Goal: Task Accomplishment & Management: Use online tool/utility

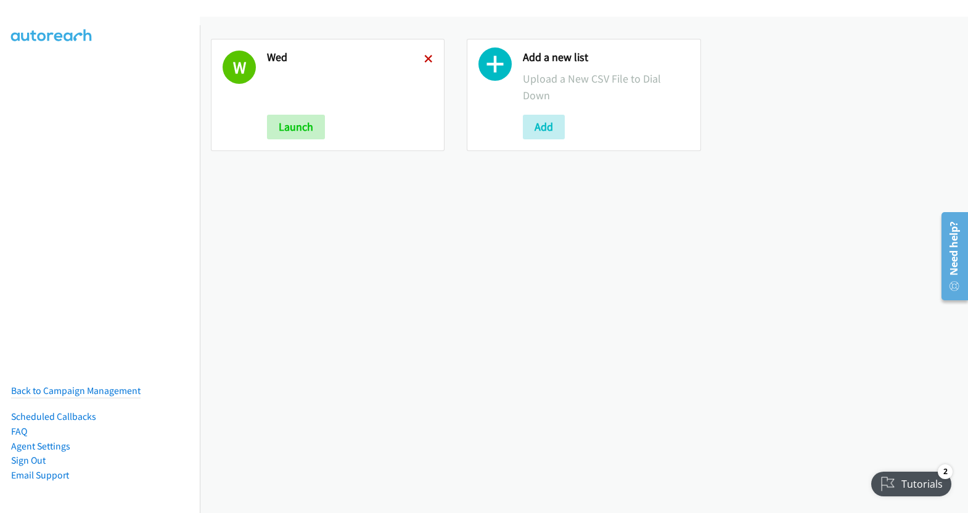
click at [424, 59] on icon at bounding box center [428, 59] width 9 height 9
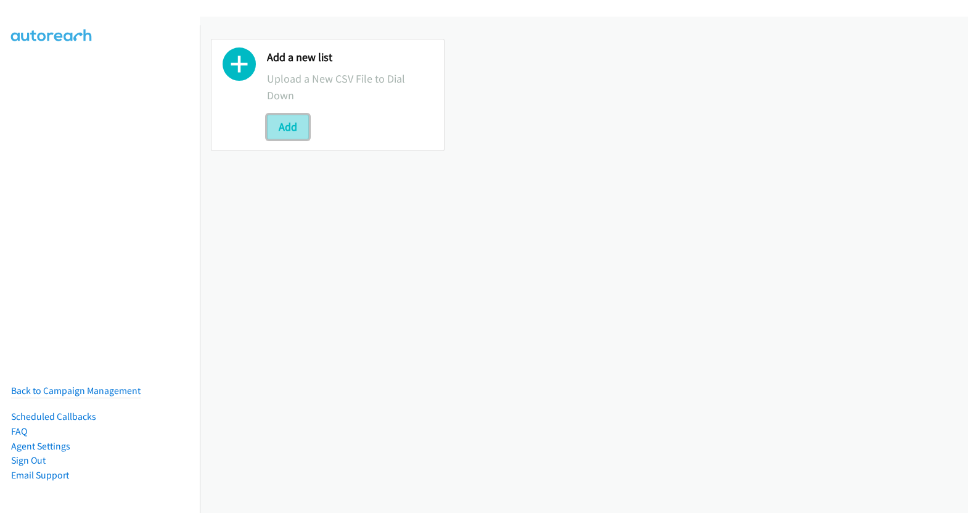
click at [296, 126] on button "Add" at bounding box center [288, 127] width 42 height 25
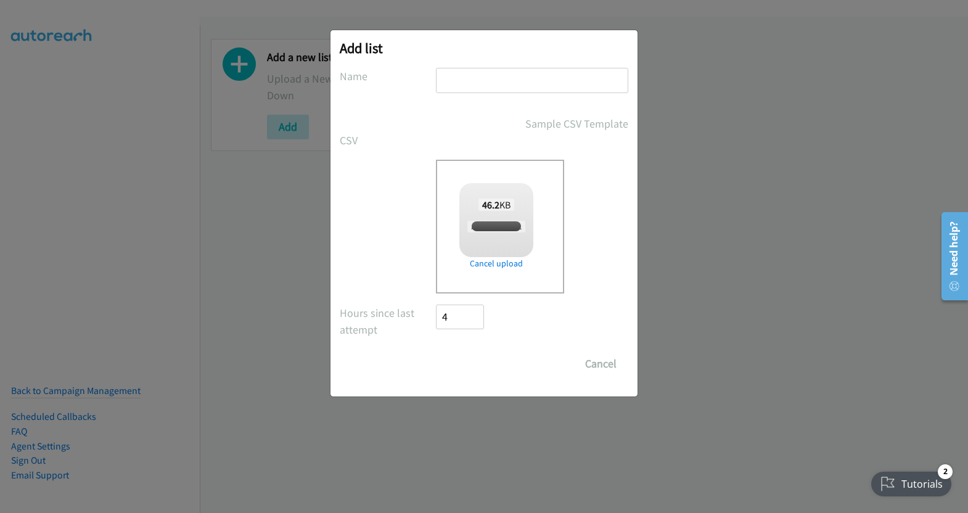
checkbox input "true"
click at [535, 90] on input "text" at bounding box center [532, 80] width 192 height 25
type input "thurs"
click at [466, 363] on input "Save List" at bounding box center [468, 363] width 65 height 25
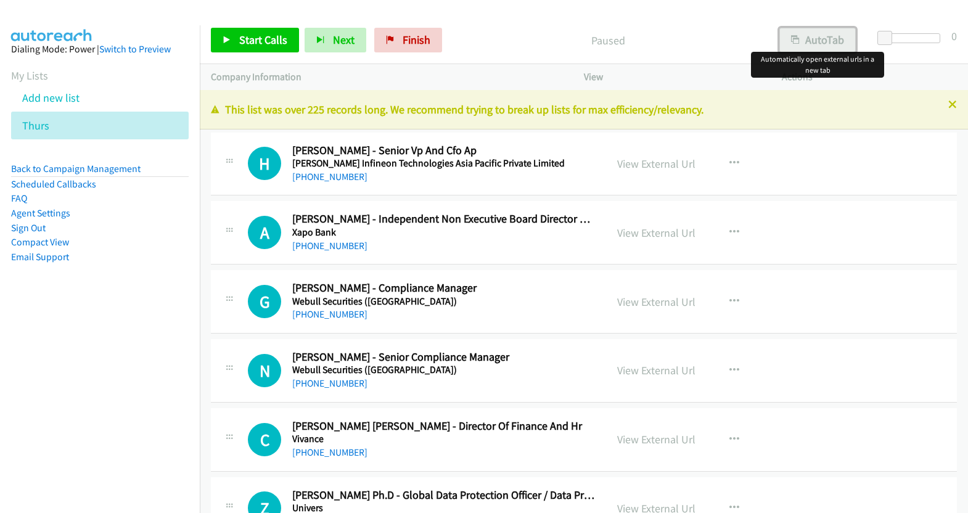
click at [830, 38] on button "AutoTab" at bounding box center [817, 40] width 76 height 25
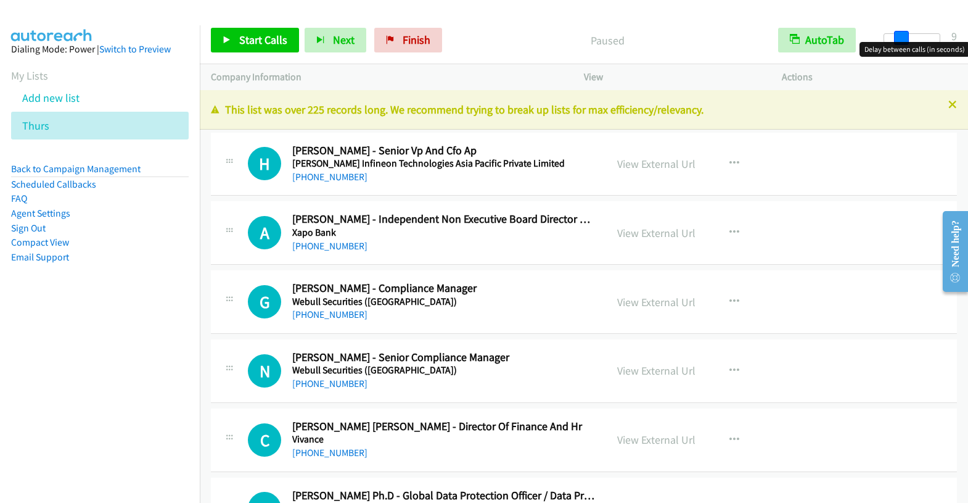
drag, startPoint x: 885, startPoint y: 37, endPoint x: 902, endPoint y: 44, distance: 18.2
click at [902, 44] on body "Start Calls Pause Next Finish Paused AutoTab AutoTab 9 Company Information Info…" at bounding box center [484, 29] width 968 height 59
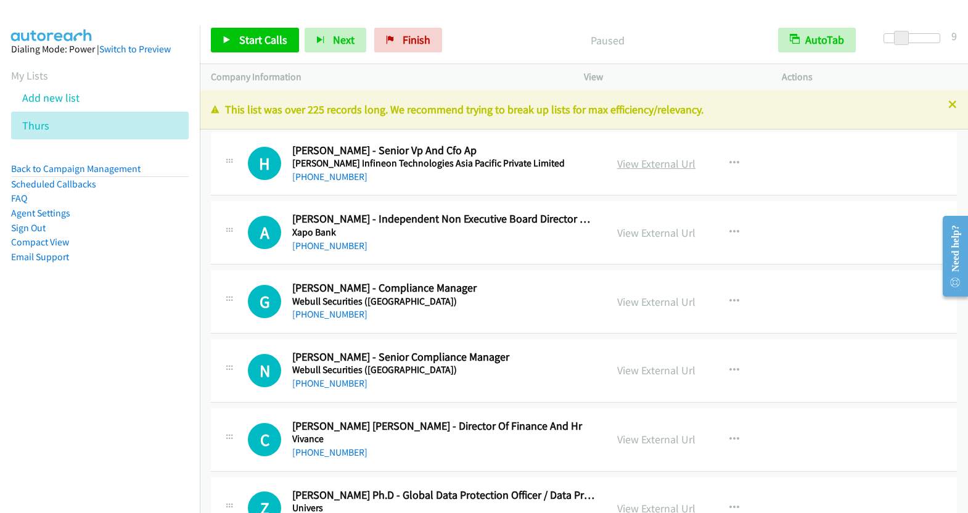
click at [640, 157] on link "View External Url" at bounding box center [656, 164] width 78 height 14
click at [255, 41] on span "Start Calls" at bounding box center [263, 40] width 48 height 14
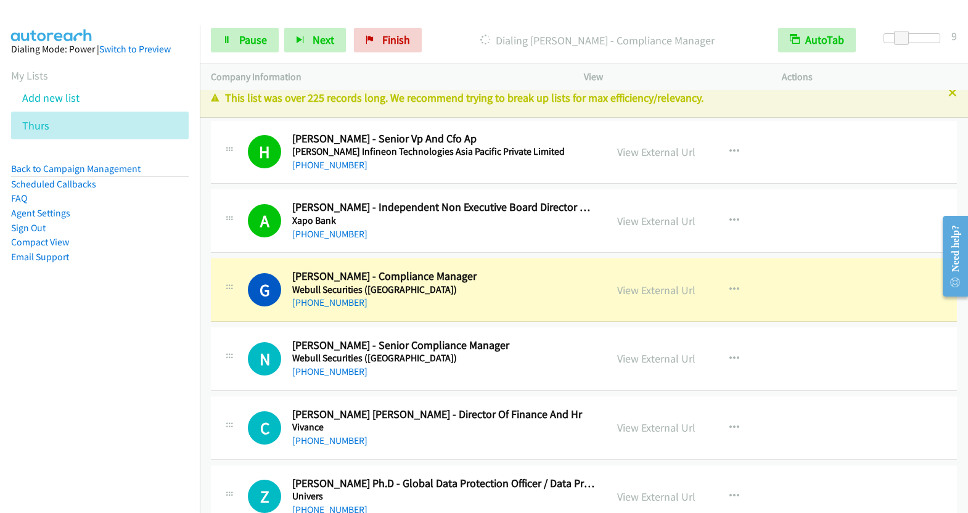
scroll to position [12, 0]
click at [670, 283] on link "View External Url" at bounding box center [656, 289] width 78 height 14
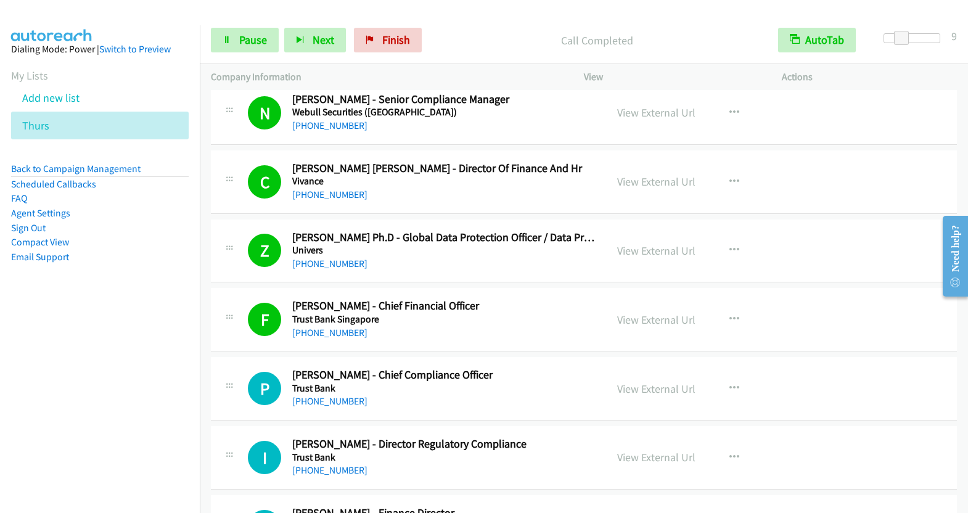
scroll to position [296, 0]
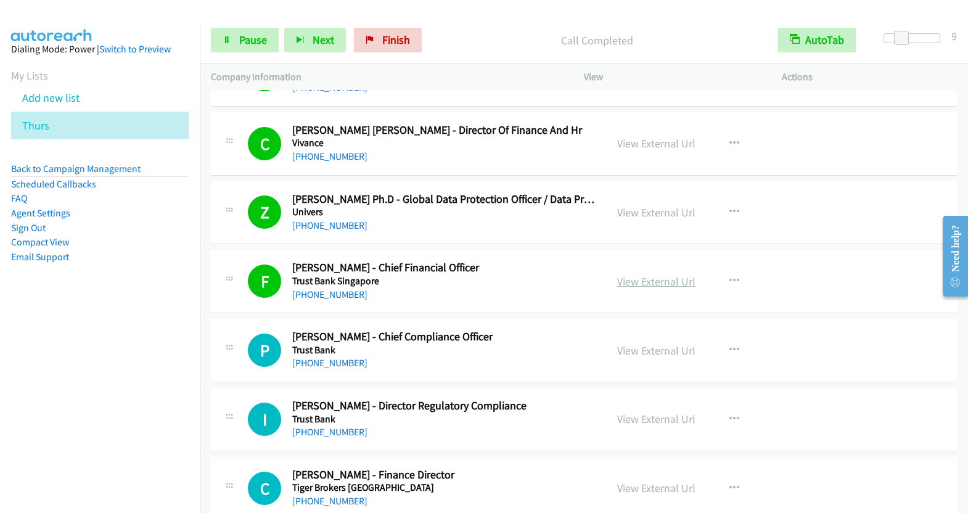
click at [657, 278] on link "View External Url" at bounding box center [656, 281] width 78 height 14
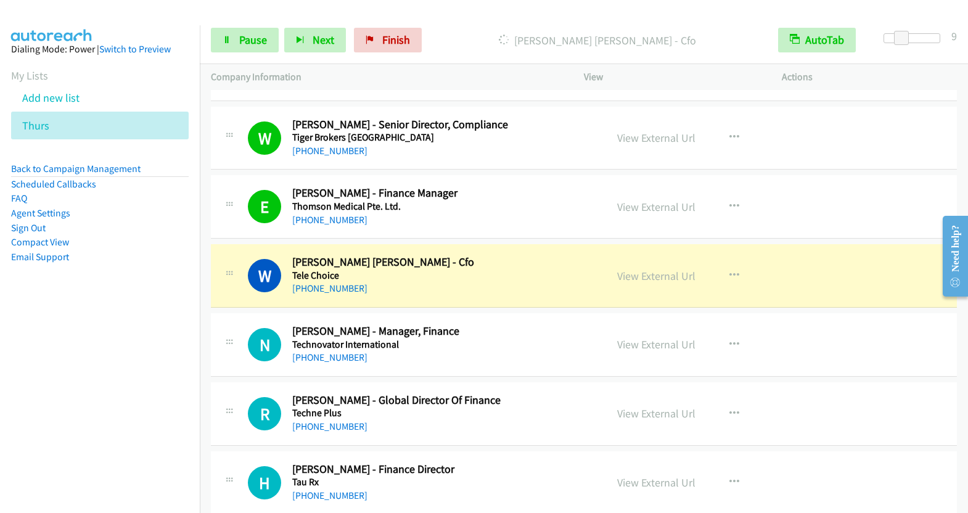
scroll to position [716, 0]
click at [659, 274] on link "View External Url" at bounding box center [656, 275] width 78 height 14
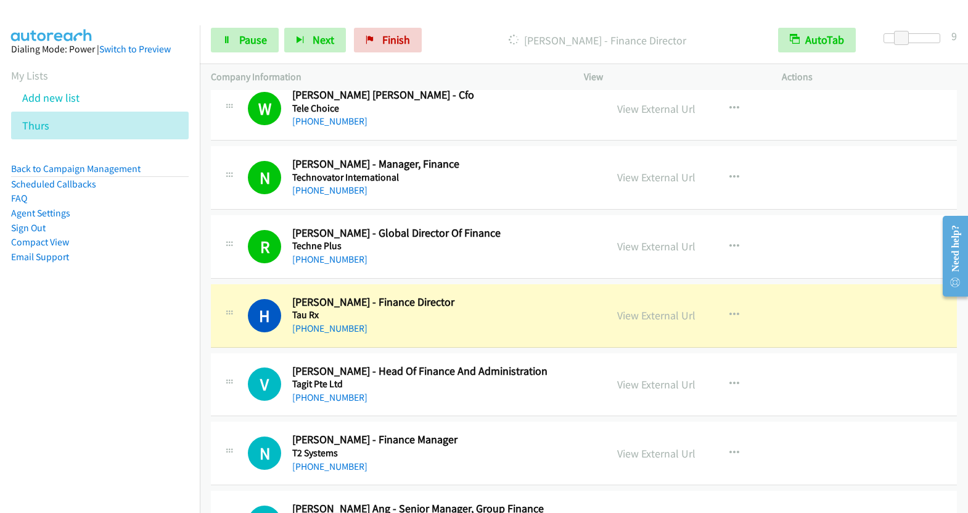
scroll to position [892, 0]
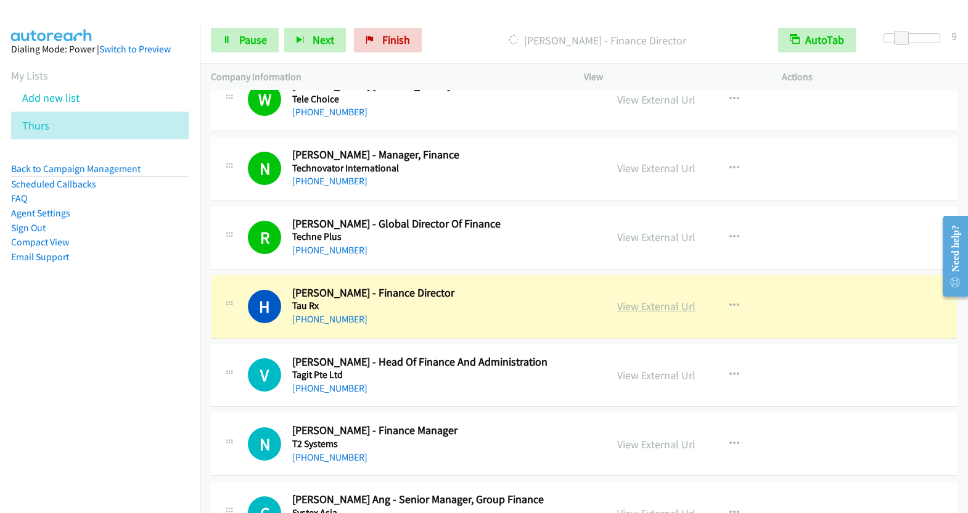
click at [659, 299] on link "View External Url" at bounding box center [656, 306] width 78 height 14
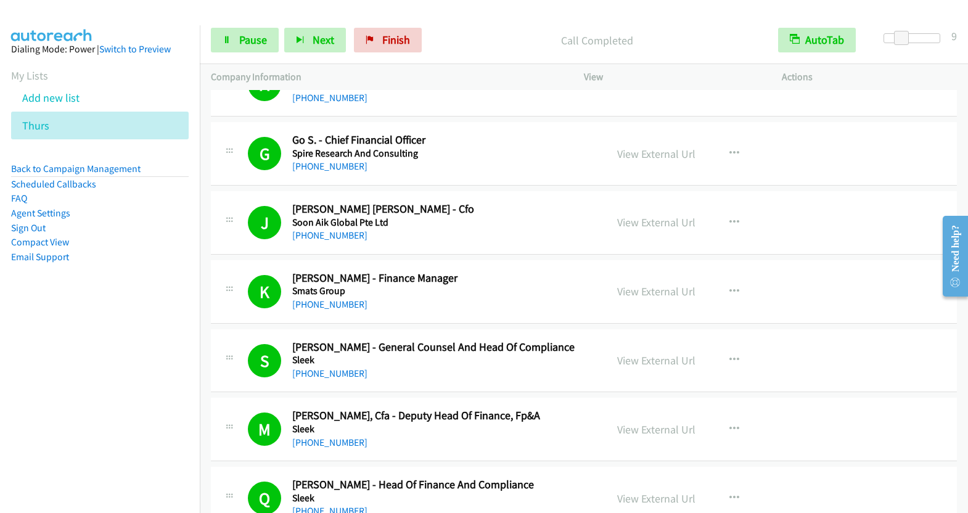
scroll to position [2028, 0]
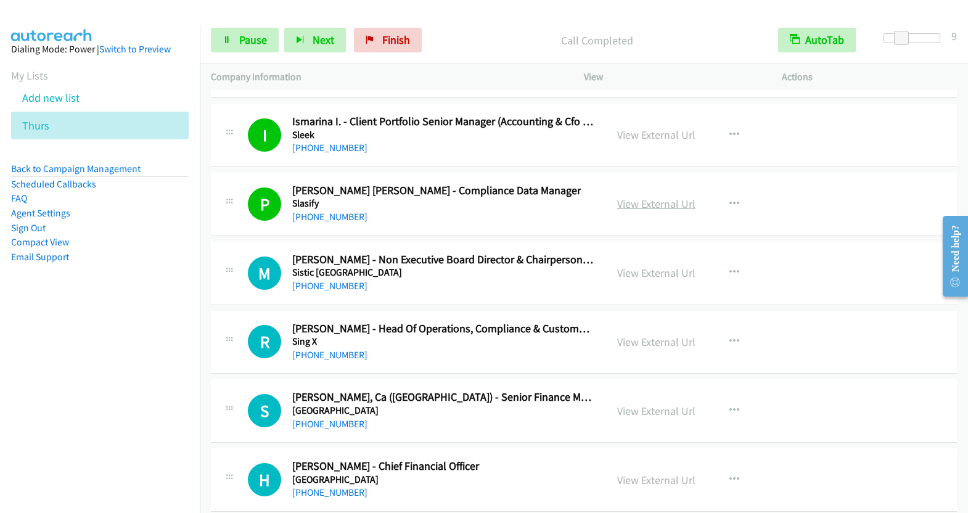
click at [644, 197] on link "View External Url" at bounding box center [656, 204] width 78 height 14
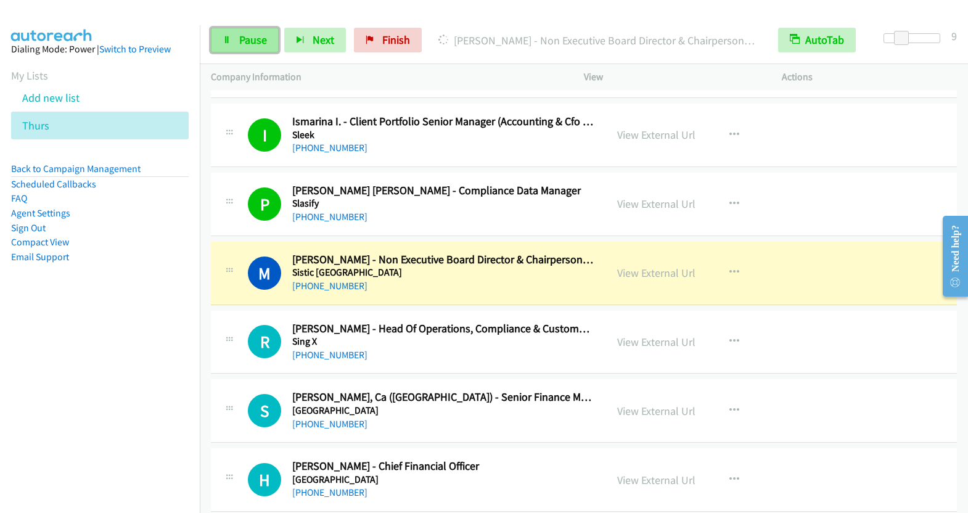
click at [228, 41] on icon at bounding box center [227, 40] width 9 height 9
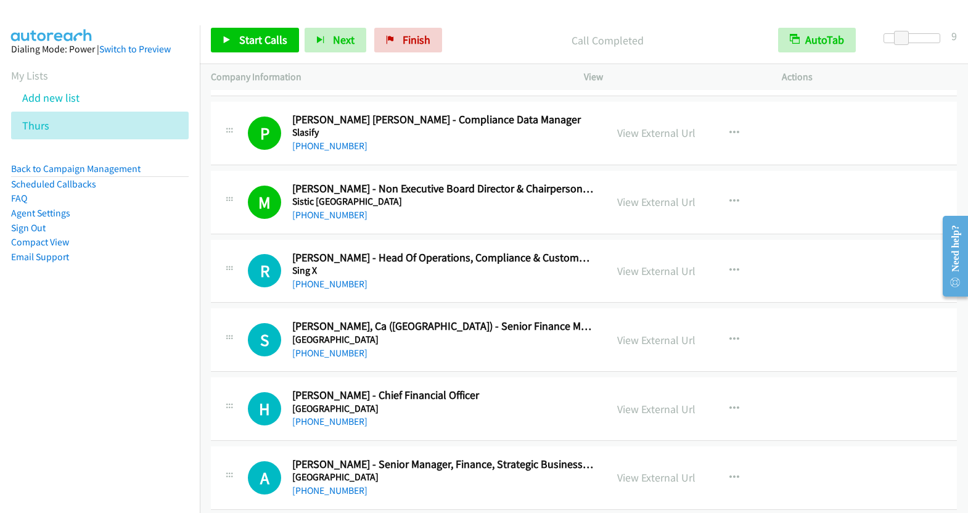
scroll to position [2117, 0]
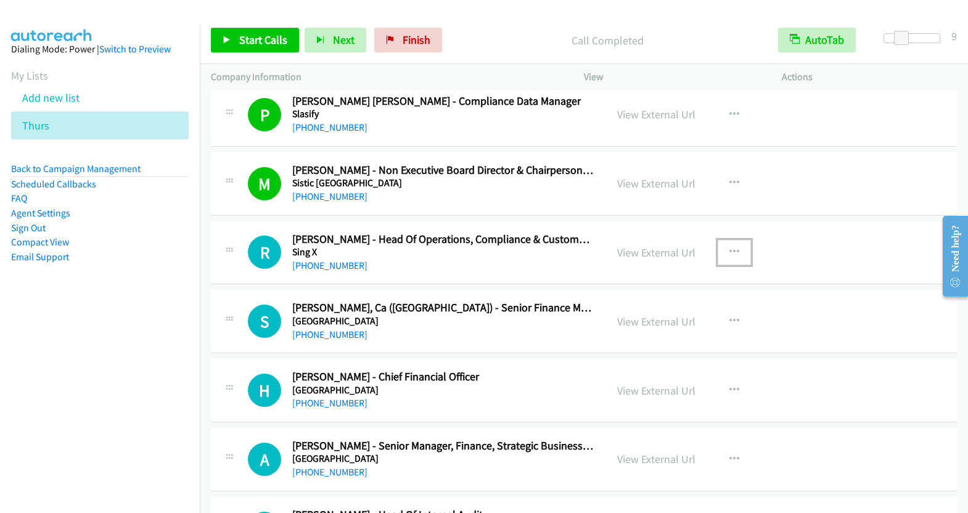
click at [729, 247] on icon "button" at bounding box center [734, 252] width 10 height 10
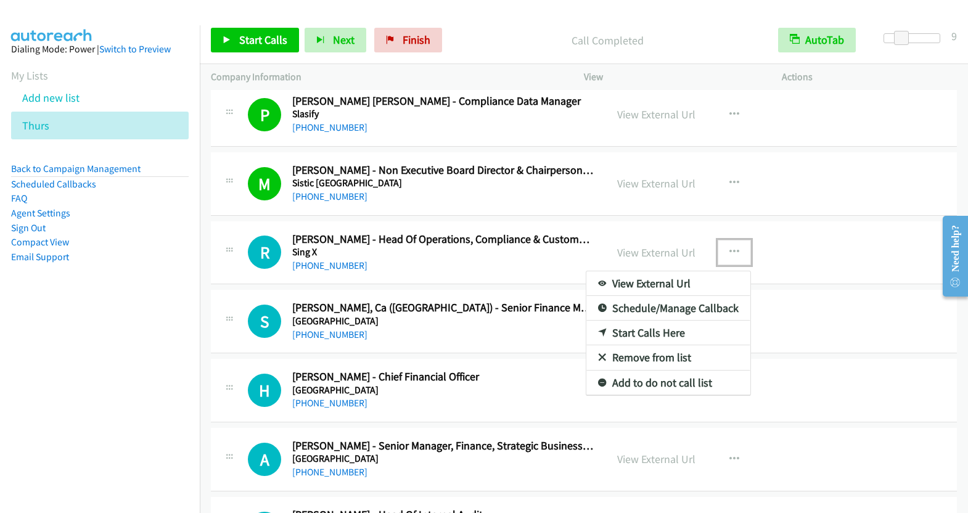
click at [660, 325] on link "Start Calls Here" at bounding box center [668, 333] width 164 height 25
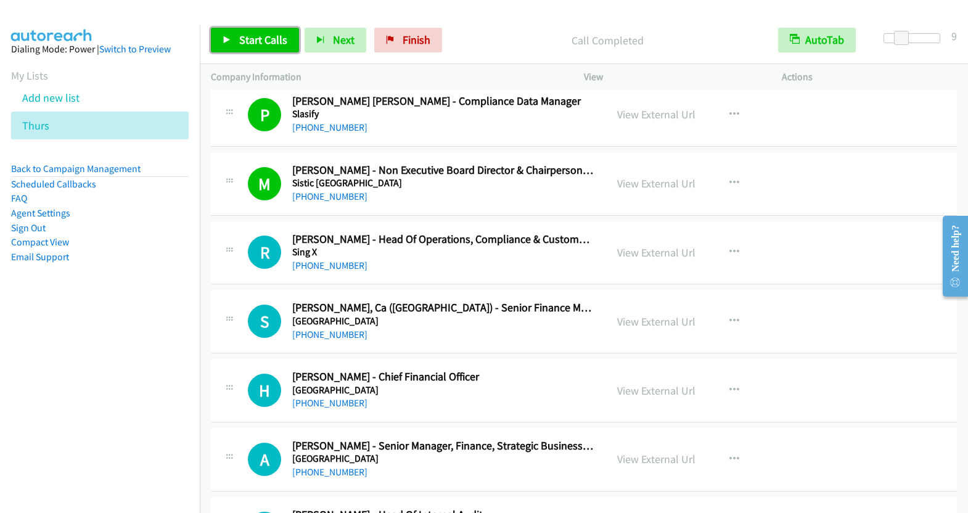
click at [258, 43] on span "Start Calls" at bounding box center [263, 40] width 48 height 14
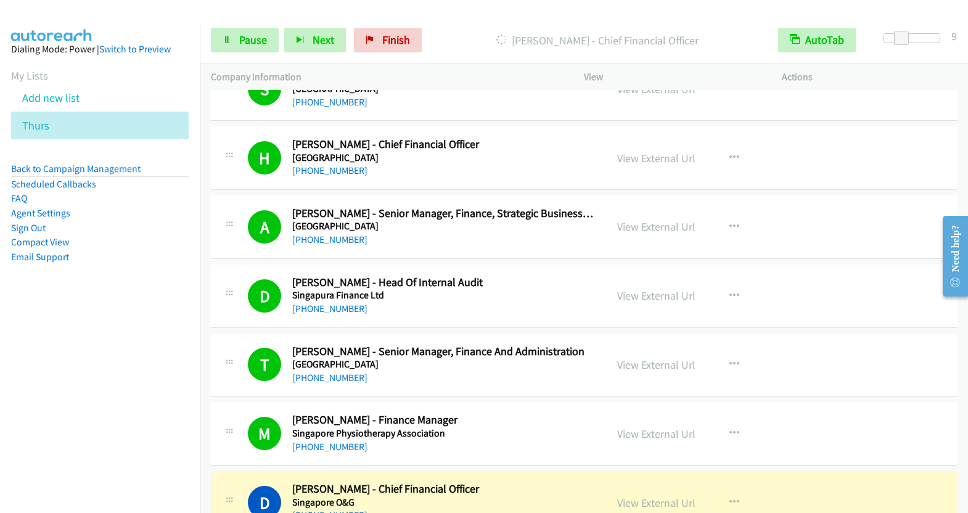
scroll to position [2563, 0]
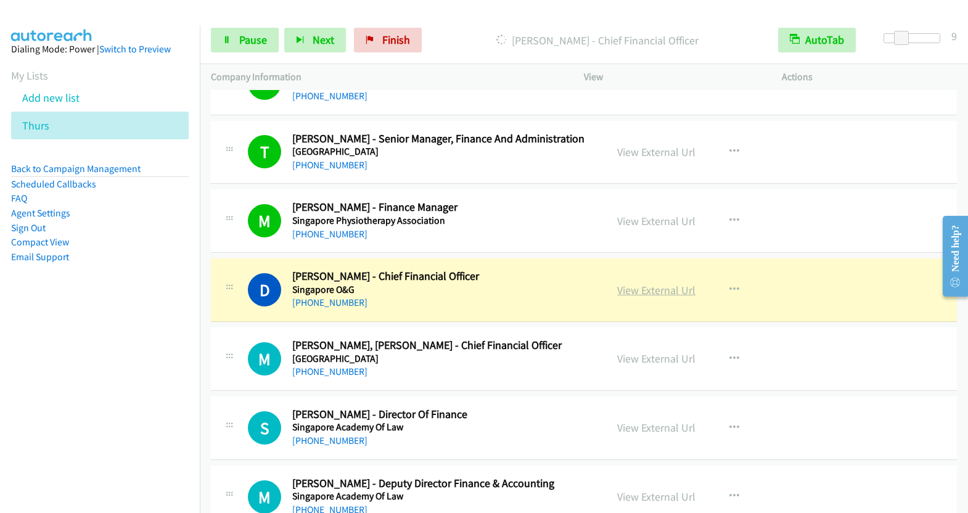
click at [646, 283] on link "View External Url" at bounding box center [656, 290] width 78 height 14
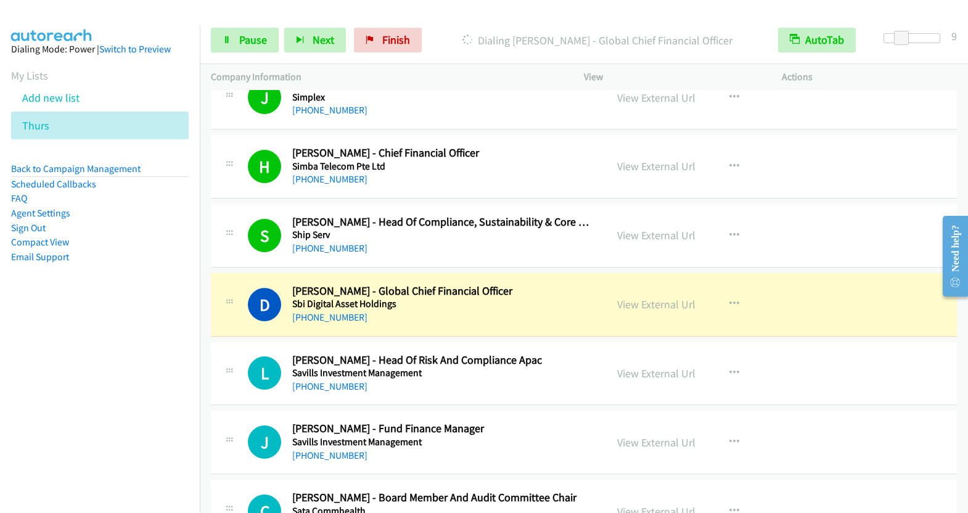
scroll to position [3100, 0]
click at [255, 44] on span "Pause" at bounding box center [253, 40] width 28 height 14
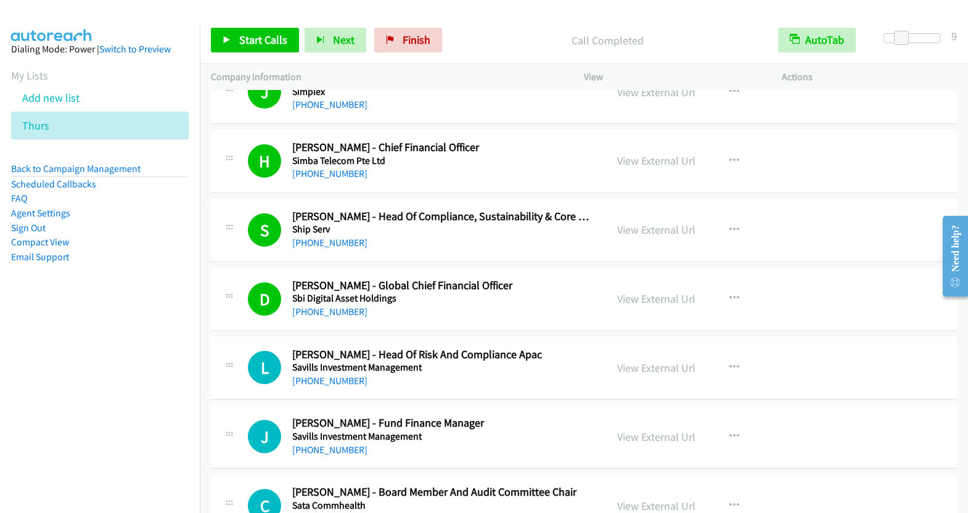
scroll to position [3201, 0]
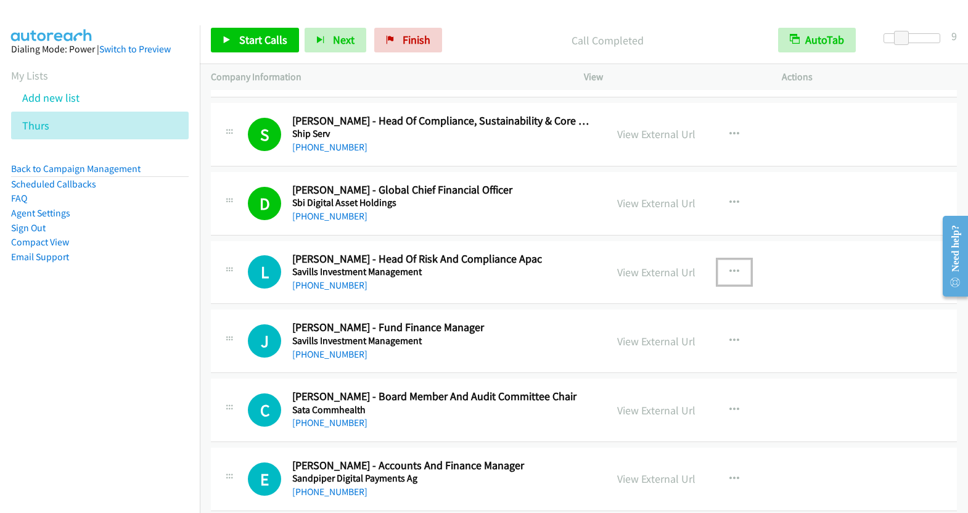
click at [729, 267] on icon "button" at bounding box center [734, 272] width 10 height 10
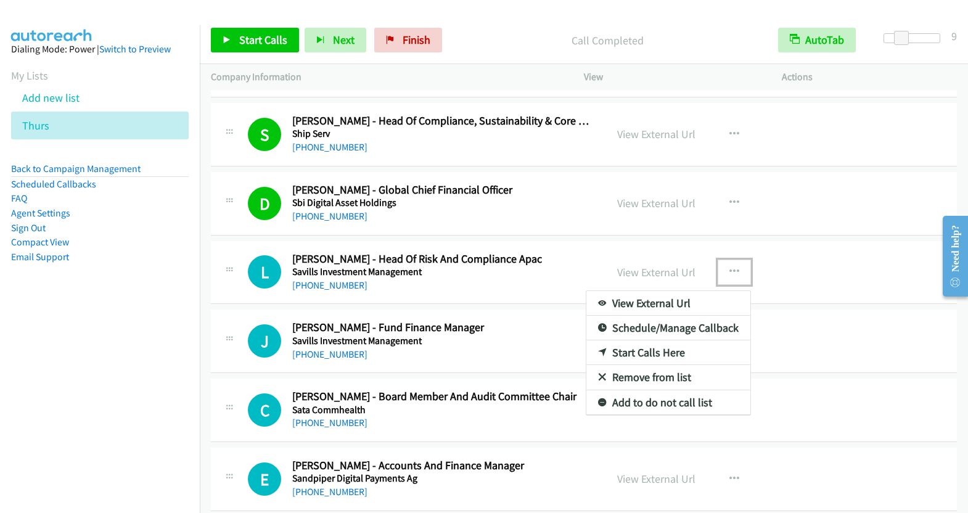
click at [661, 340] on link "Start Calls Here" at bounding box center [668, 352] width 164 height 25
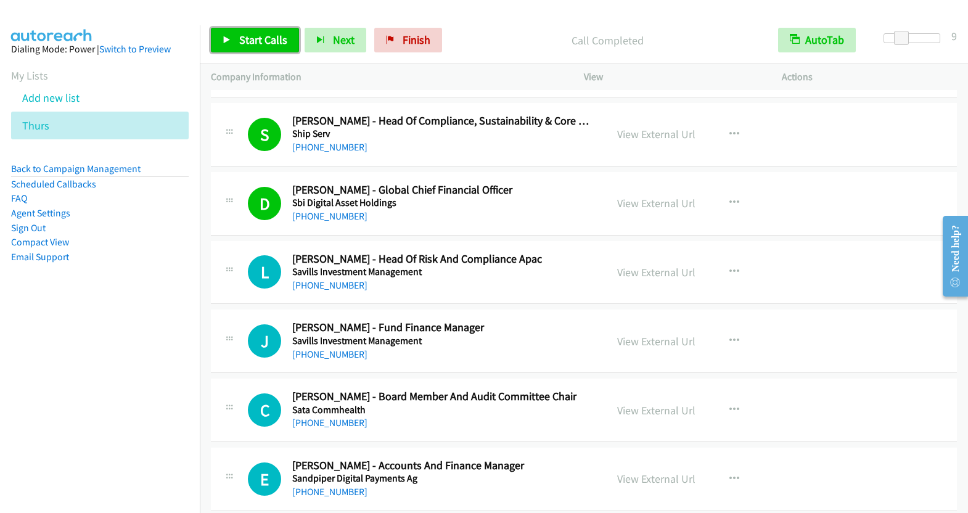
drag, startPoint x: 266, startPoint y: 40, endPoint x: 285, endPoint y: 42, distance: 19.8
click at [266, 40] on span "Start Calls" at bounding box center [263, 40] width 48 height 14
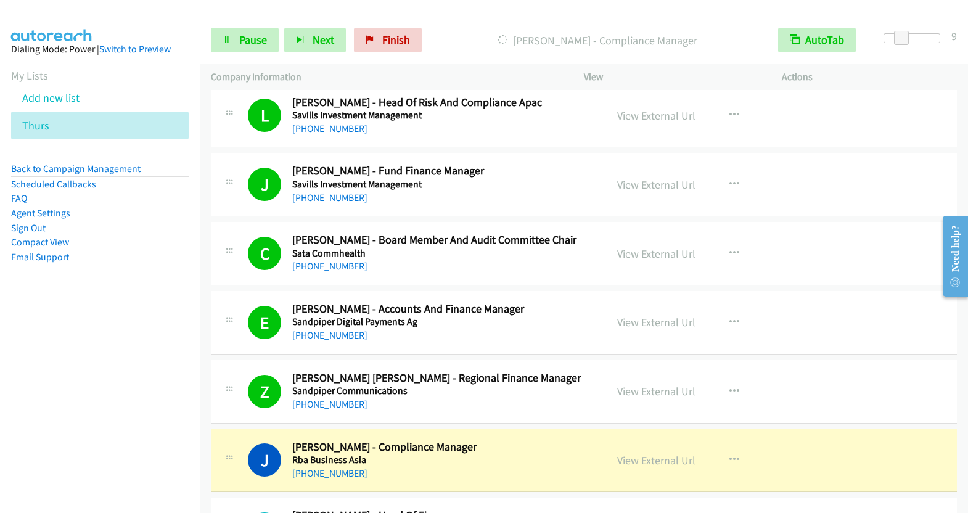
scroll to position [3644, 0]
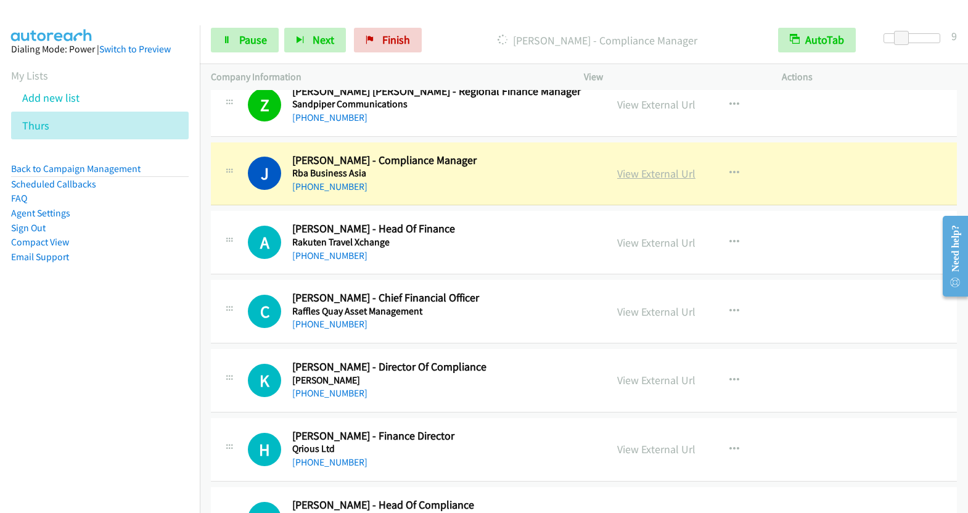
click at [662, 166] on link "View External Url" at bounding box center [656, 173] width 78 height 14
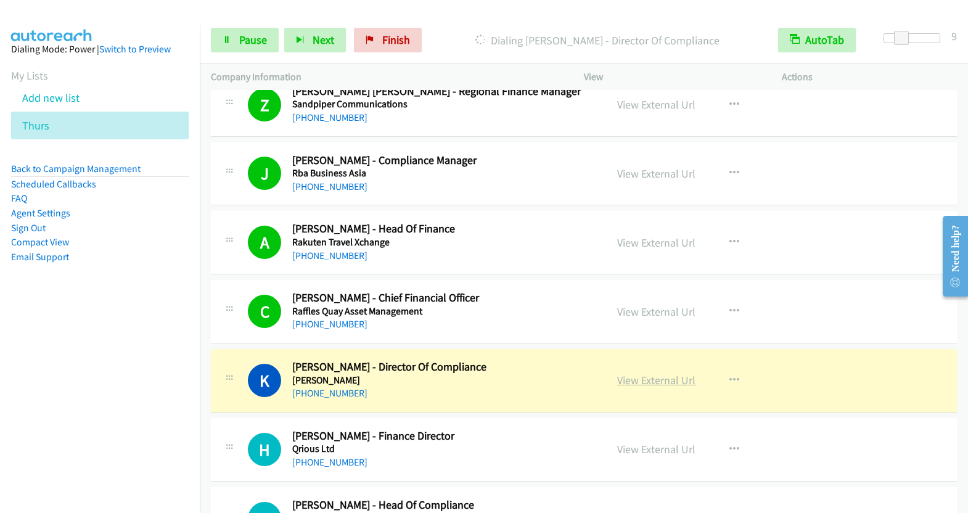
click at [665, 373] on link "View External Url" at bounding box center [656, 380] width 78 height 14
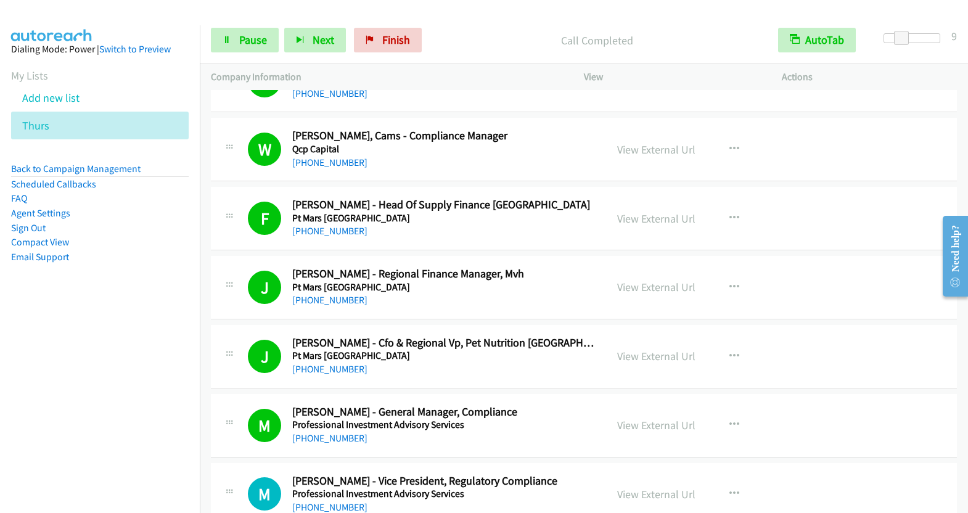
scroll to position [4348, 0]
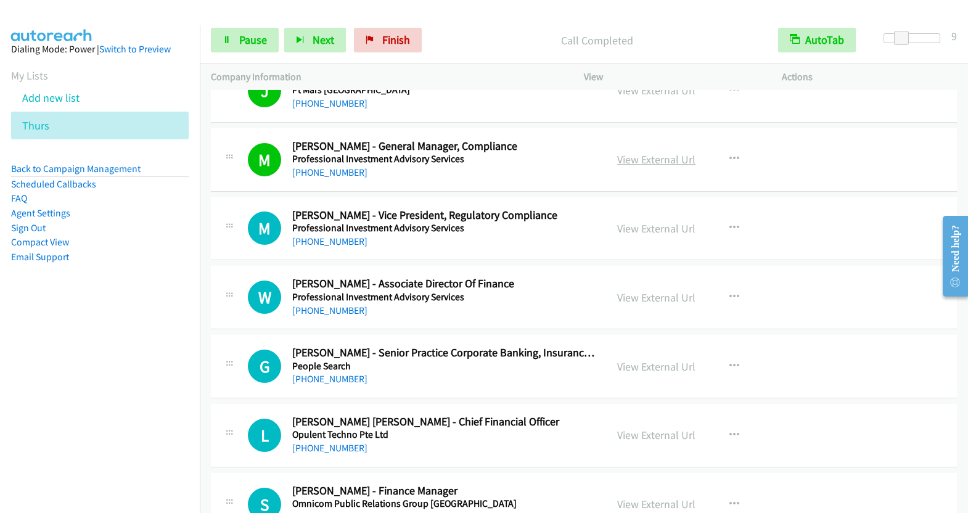
click at [649, 152] on link "View External Url" at bounding box center [656, 159] width 78 height 14
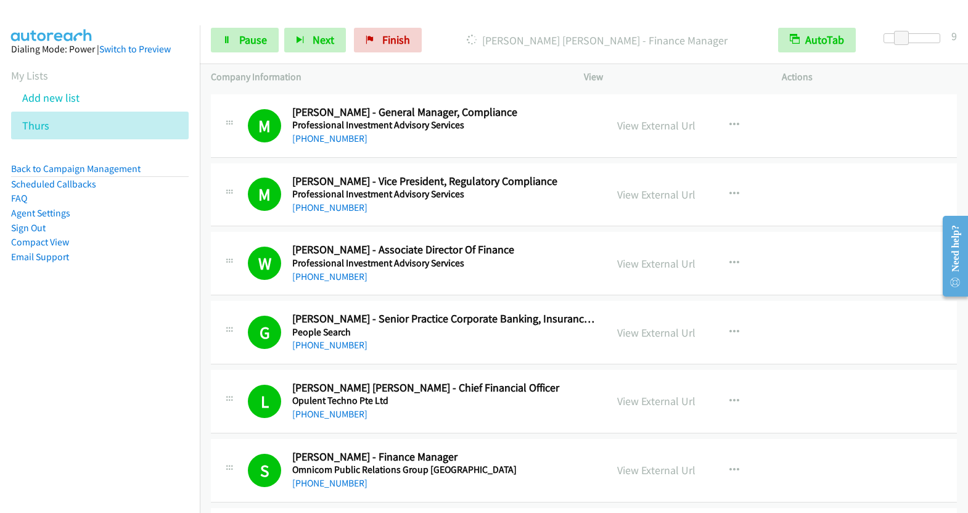
scroll to position [4634, 0]
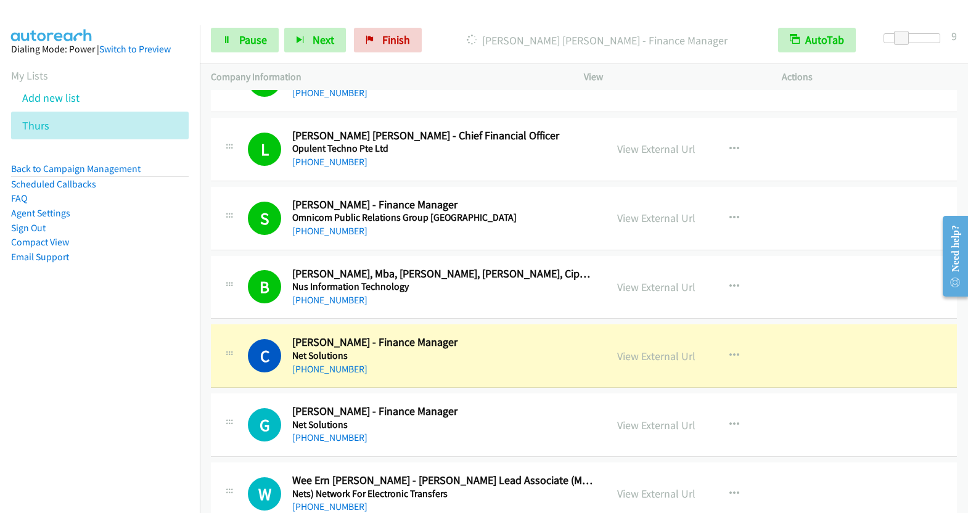
drag, startPoint x: 661, startPoint y: 339, endPoint x: 674, endPoint y: 316, distance: 26.2
click at [644, 349] on link "View External Url" at bounding box center [656, 356] width 78 height 14
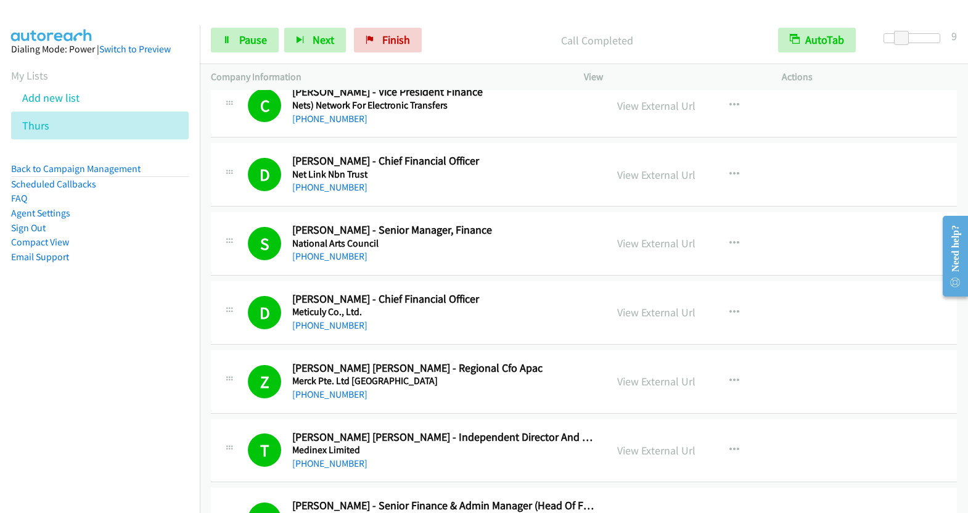
scroll to position [5458, 0]
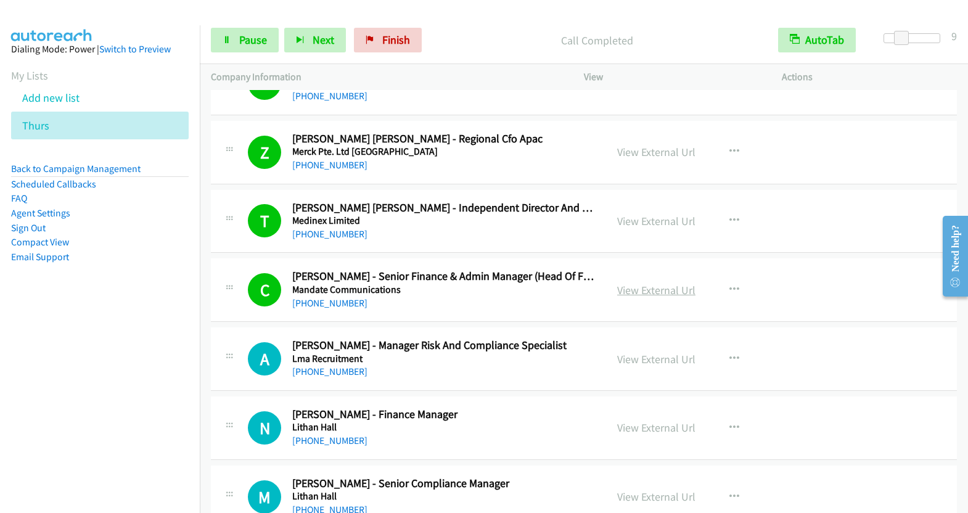
click at [656, 283] on link "View External Url" at bounding box center [656, 290] width 78 height 14
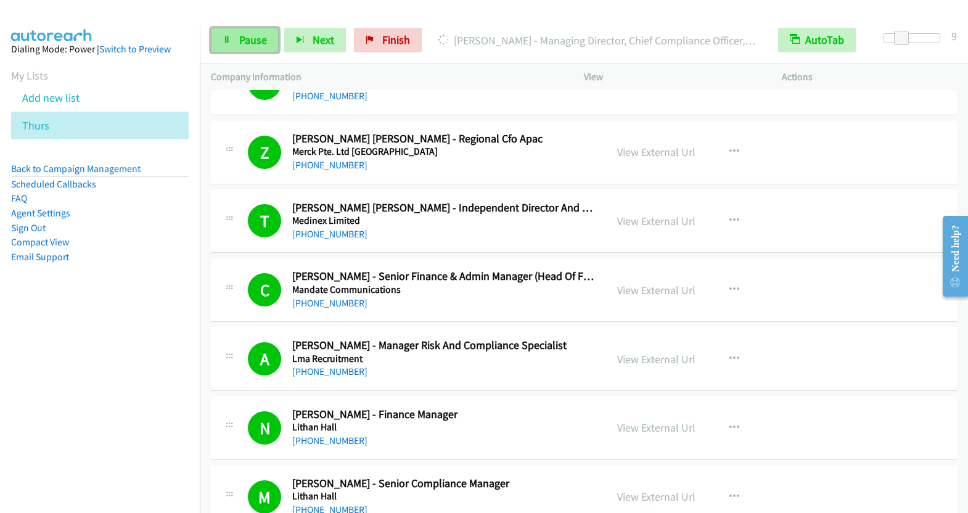
click at [259, 35] on span "Pause" at bounding box center [253, 40] width 28 height 14
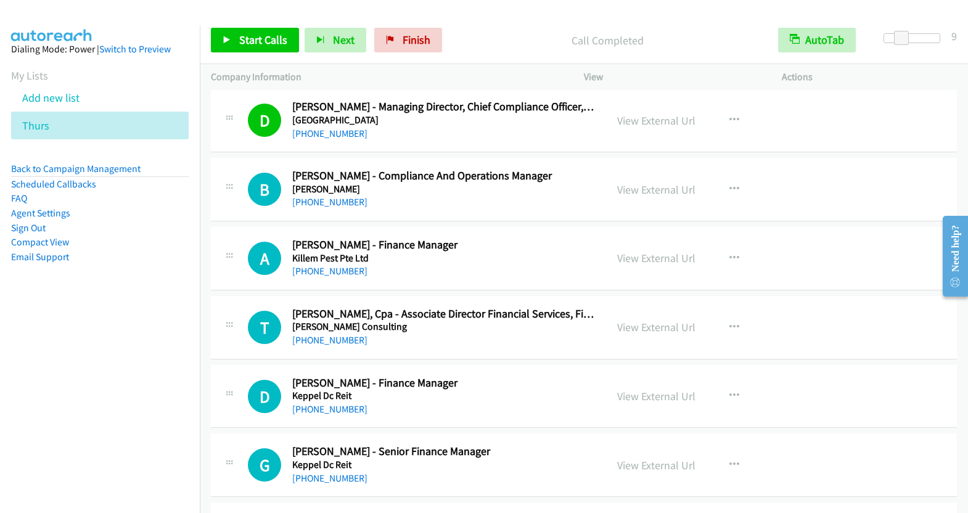
scroll to position [5922, 0]
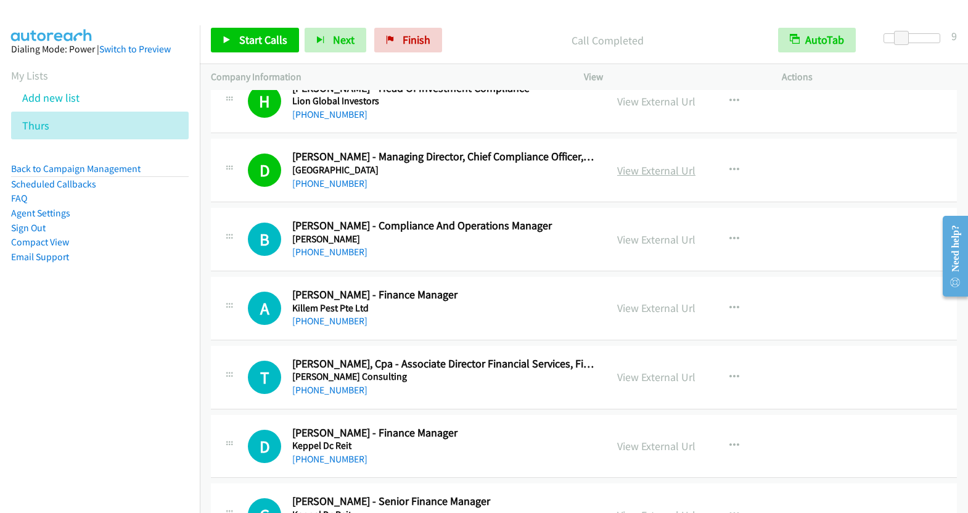
click at [667, 163] on link "View External Url" at bounding box center [656, 170] width 78 height 14
click at [729, 234] on icon "button" at bounding box center [734, 239] width 10 height 10
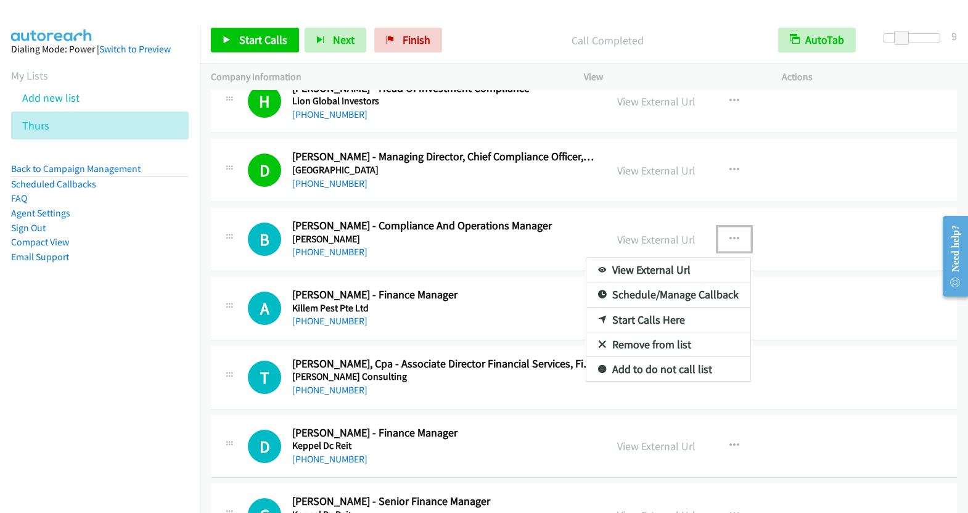
click at [647, 308] on link "Start Calls Here" at bounding box center [668, 320] width 164 height 25
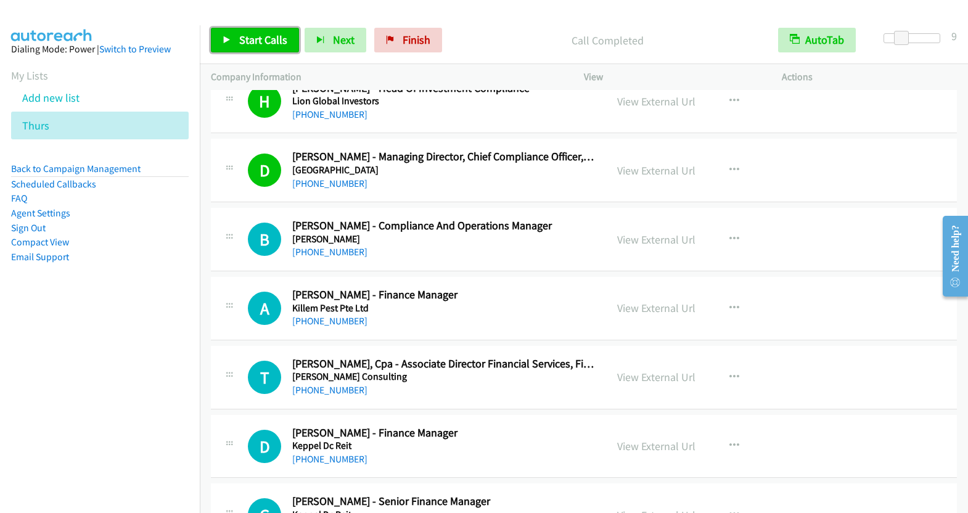
click at [261, 43] on span "Start Calls" at bounding box center [263, 40] width 48 height 14
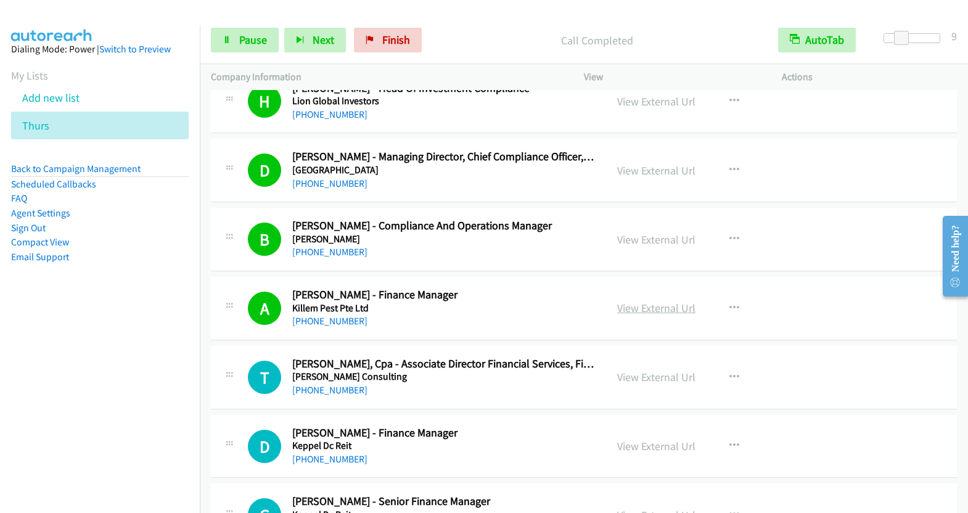
click at [641, 301] on link "View External Url" at bounding box center [656, 308] width 78 height 14
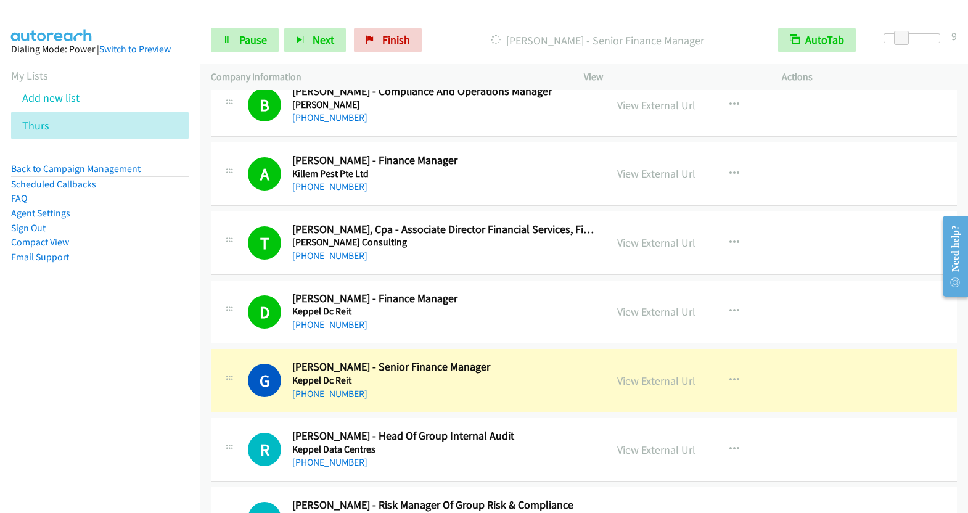
scroll to position [6092, 0]
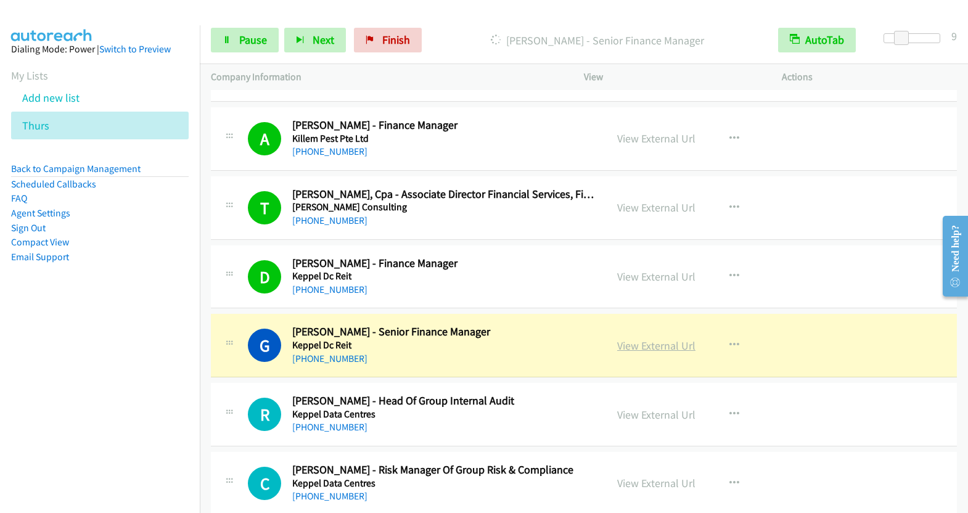
click at [650, 339] on link "View External Url" at bounding box center [656, 346] width 78 height 14
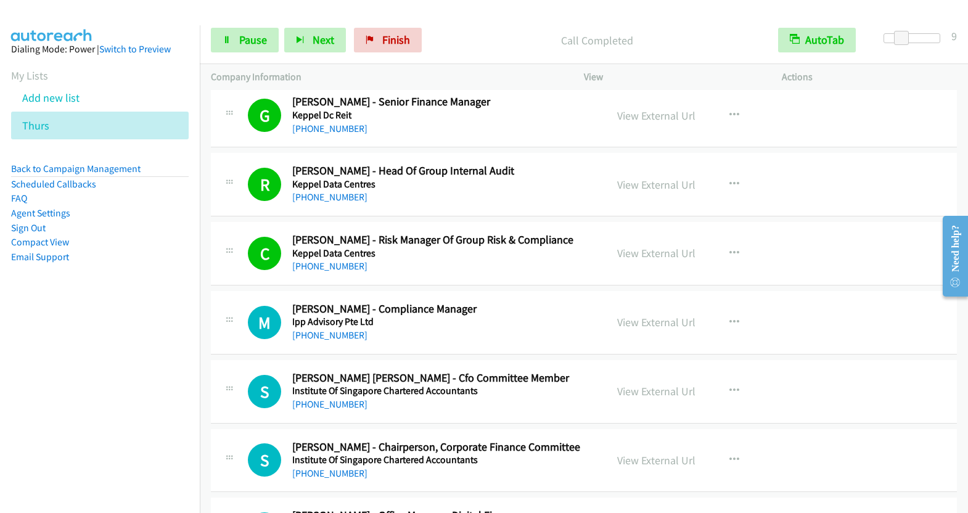
scroll to position [6324, 0]
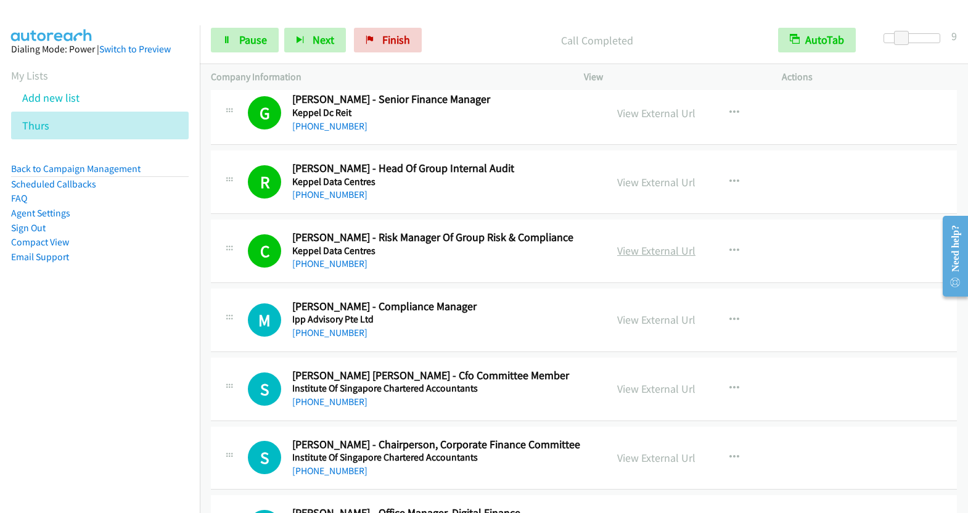
click at [670, 244] on link "View External Url" at bounding box center [656, 251] width 78 height 14
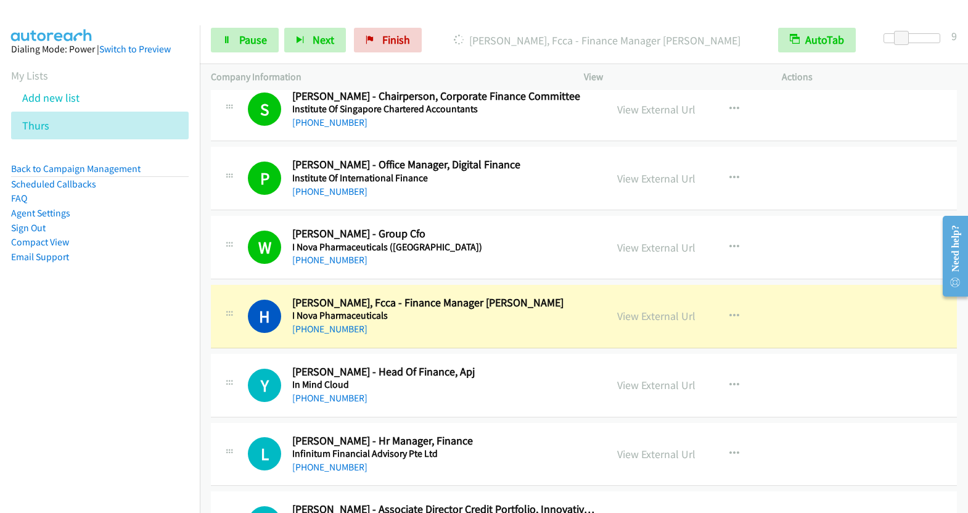
scroll to position [6673, 0]
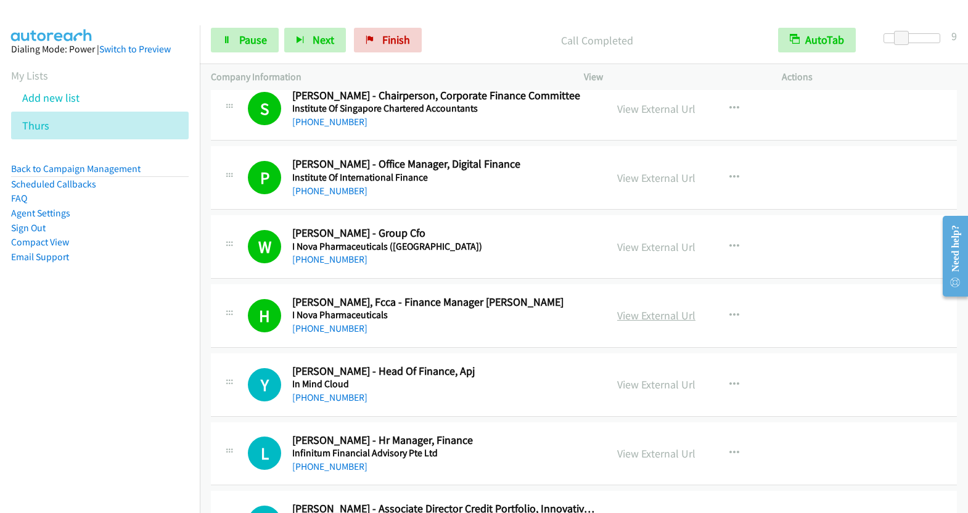
click at [652, 308] on link "View External Url" at bounding box center [656, 315] width 78 height 14
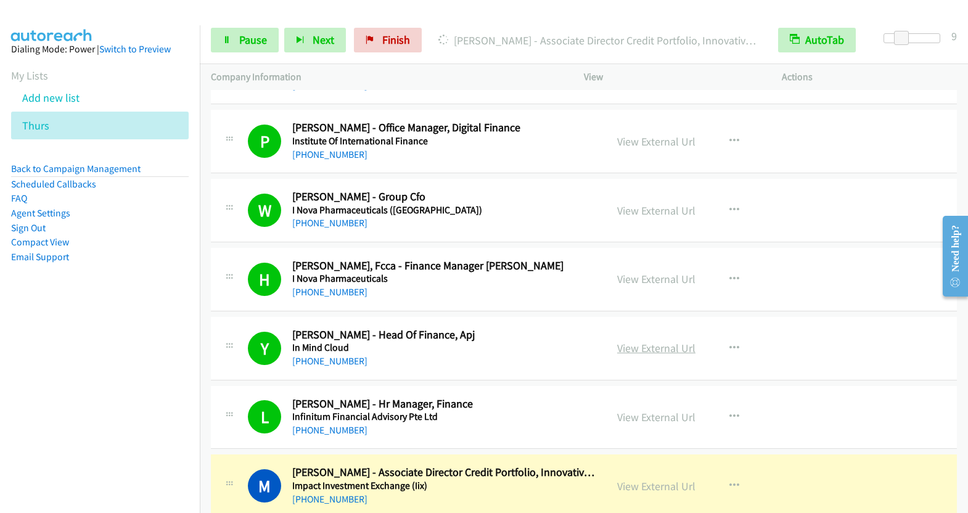
scroll to position [6776, 0]
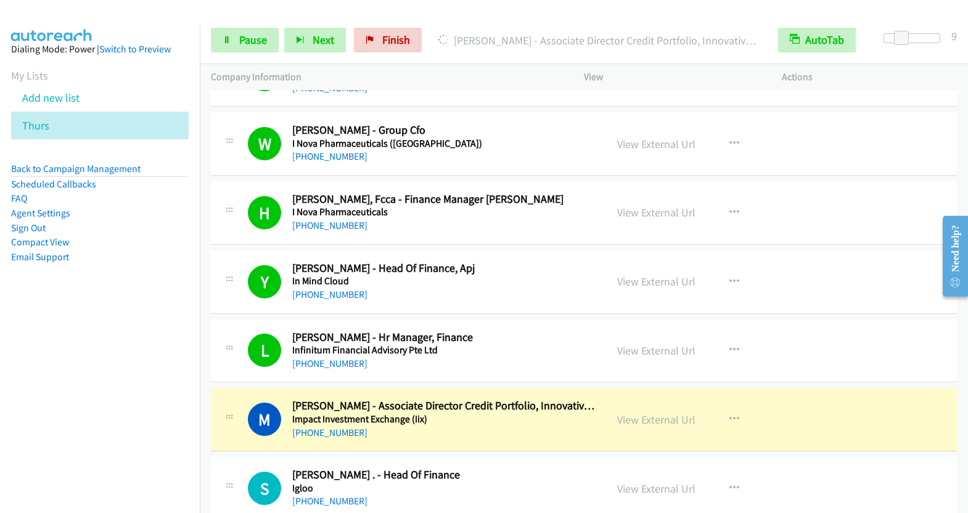
click at [650, 411] on div "View External Url" at bounding box center [656, 419] width 78 height 17
click at [651, 413] on link "View External Url" at bounding box center [656, 420] width 78 height 14
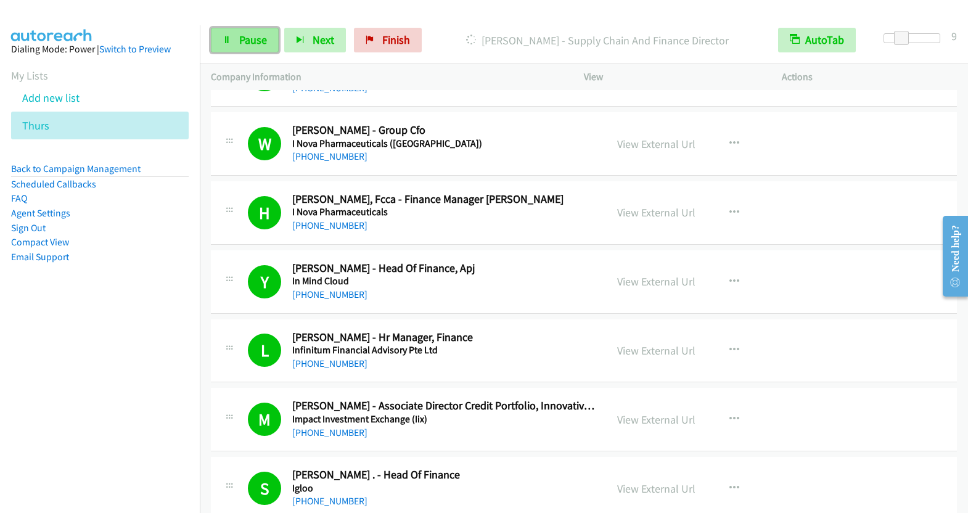
click at [230, 46] on link "Pause" at bounding box center [245, 40] width 68 height 25
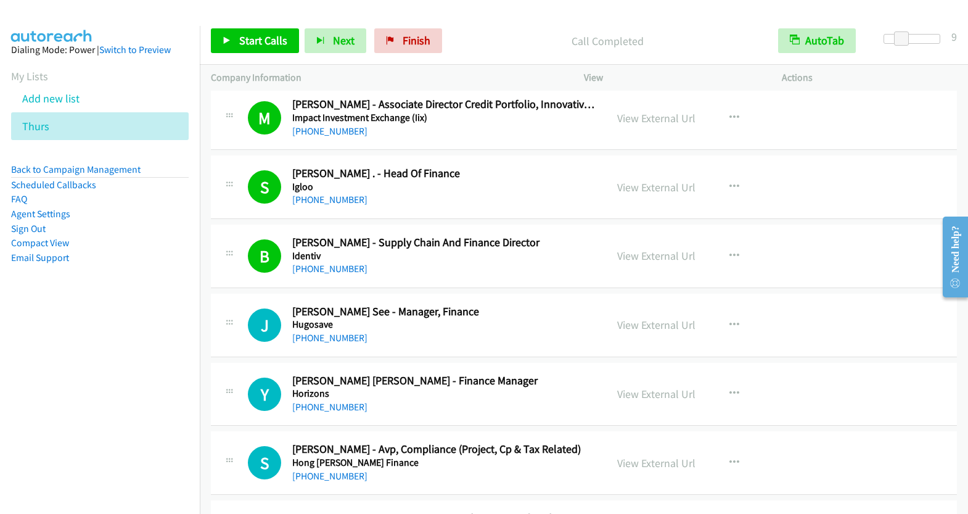
scroll to position [7176, 0]
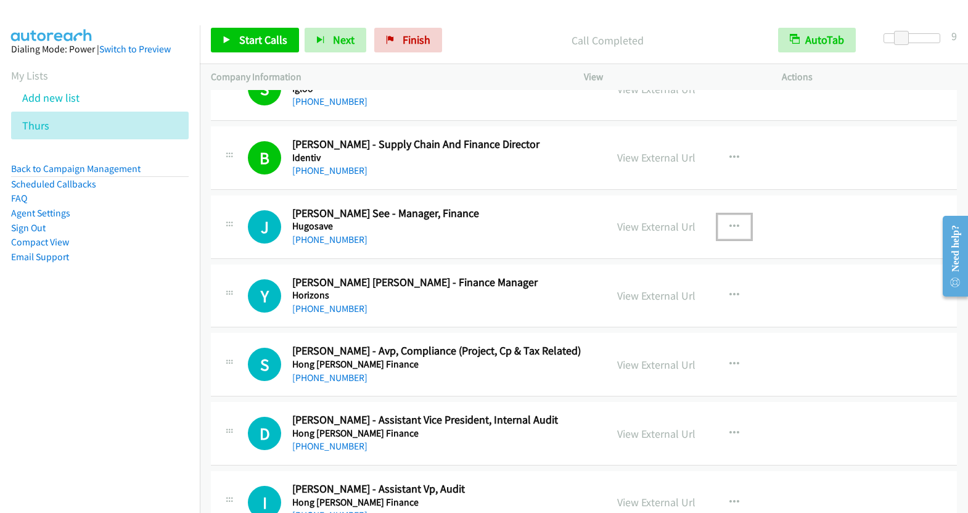
click at [729, 222] on icon "button" at bounding box center [734, 227] width 10 height 10
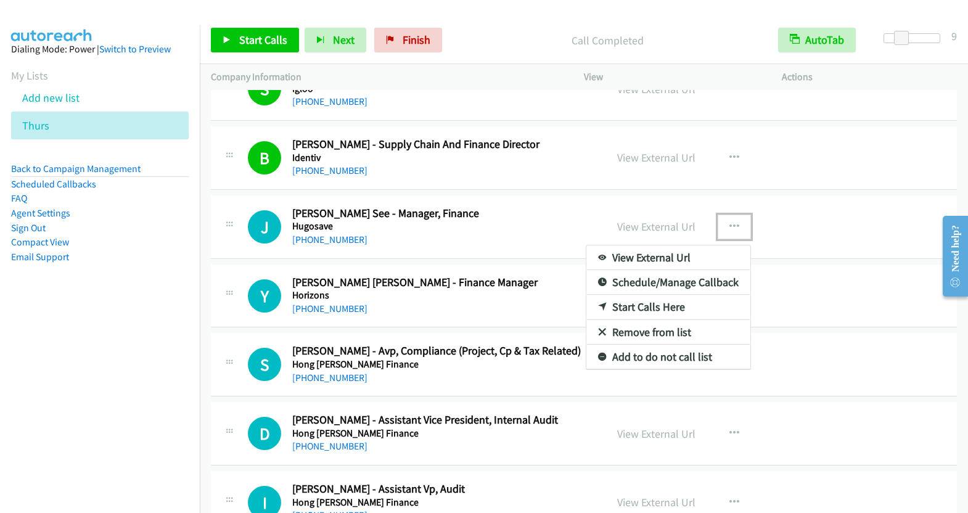
click at [653, 295] on link "Start Calls Here" at bounding box center [668, 307] width 164 height 25
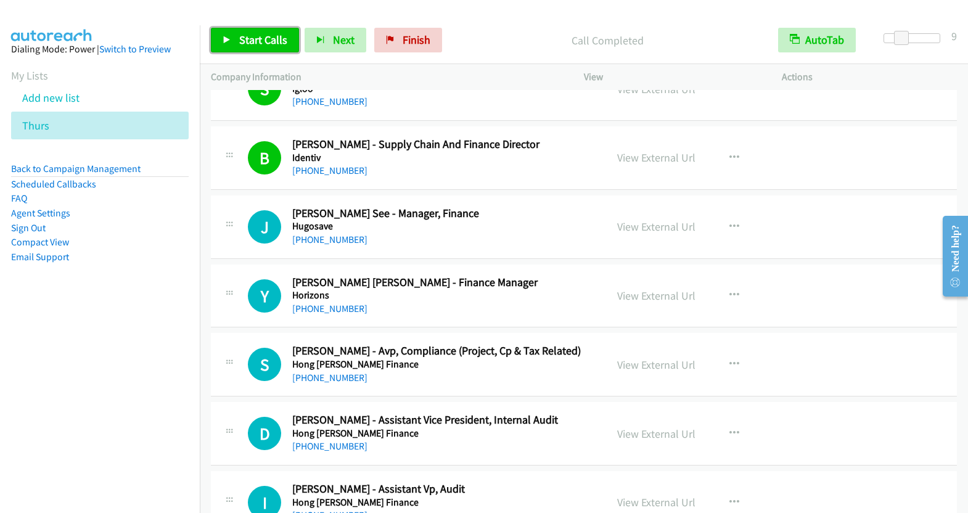
click at [252, 45] on span "Start Calls" at bounding box center [263, 40] width 48 height 14
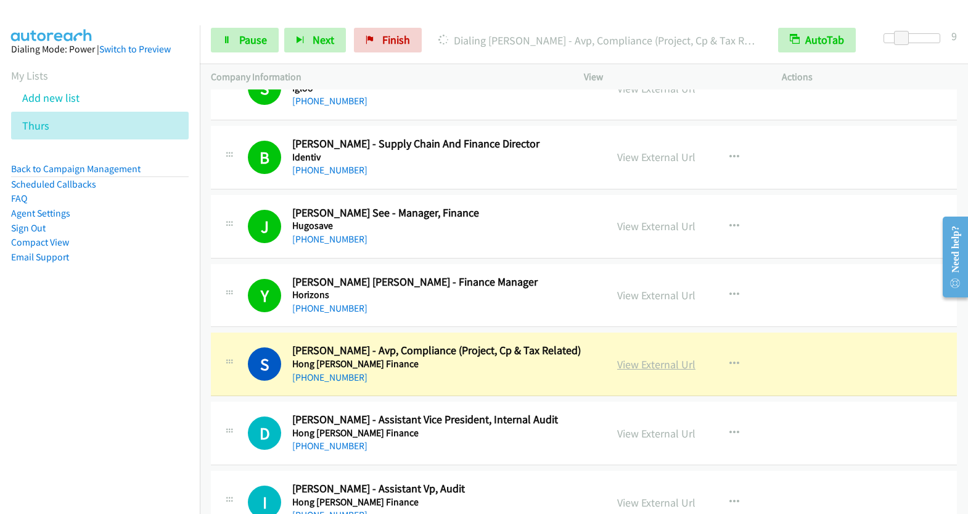
click at [655, 357] on link "View External Url" at bounding box center [656, 364] width 78 height 14
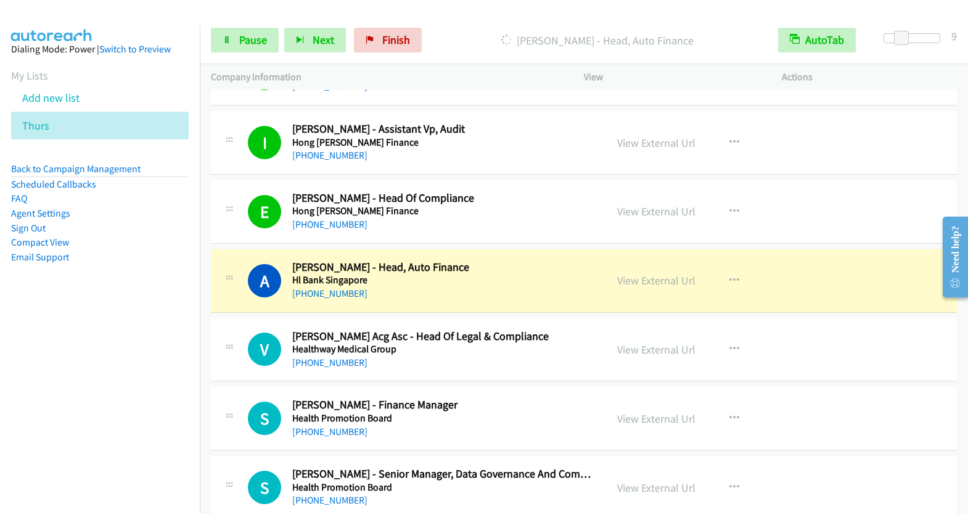
scroll to position [7588, 0]
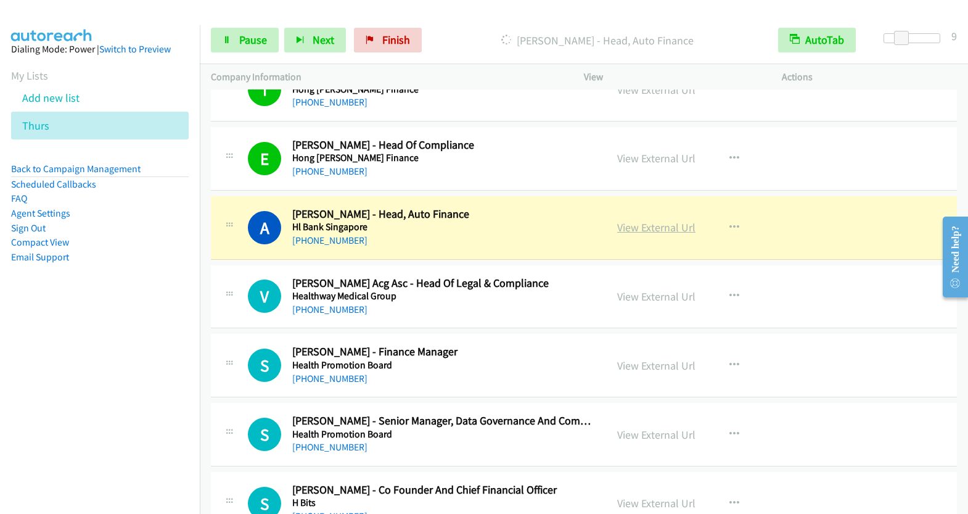
click at [641, 220] on link "View External Url" at bounding box center [656, 227] width 78 height 14
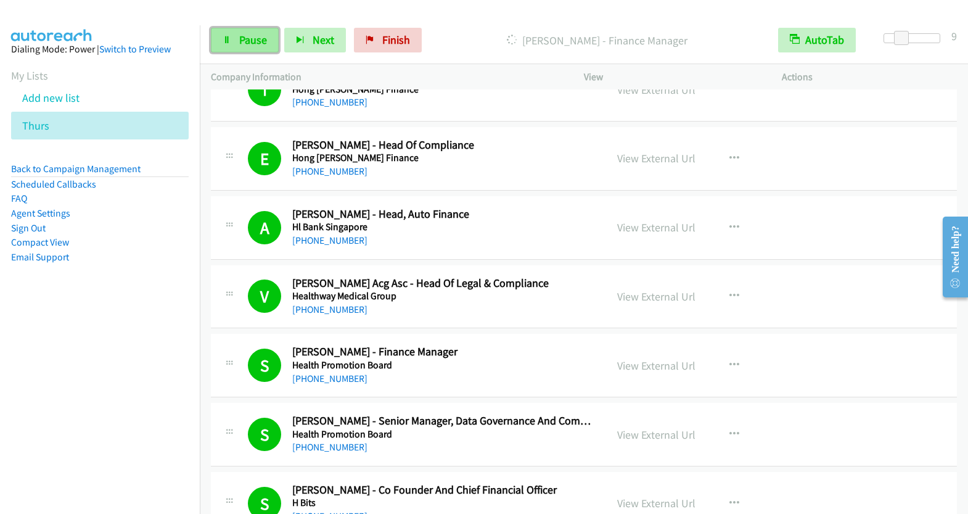
click at [237, 39] on link "Pause" at bounding box center [245, 40] width 68 height 25
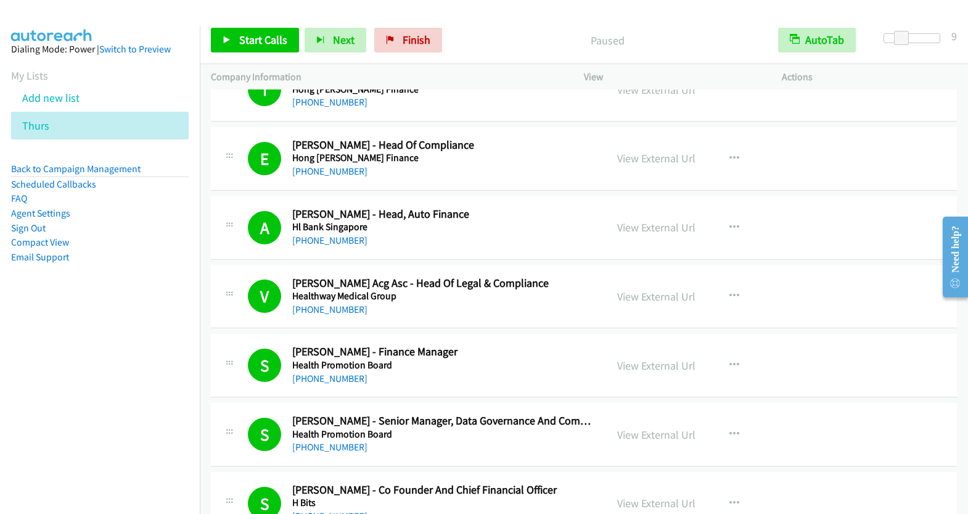
scroll to position [8009, 0]
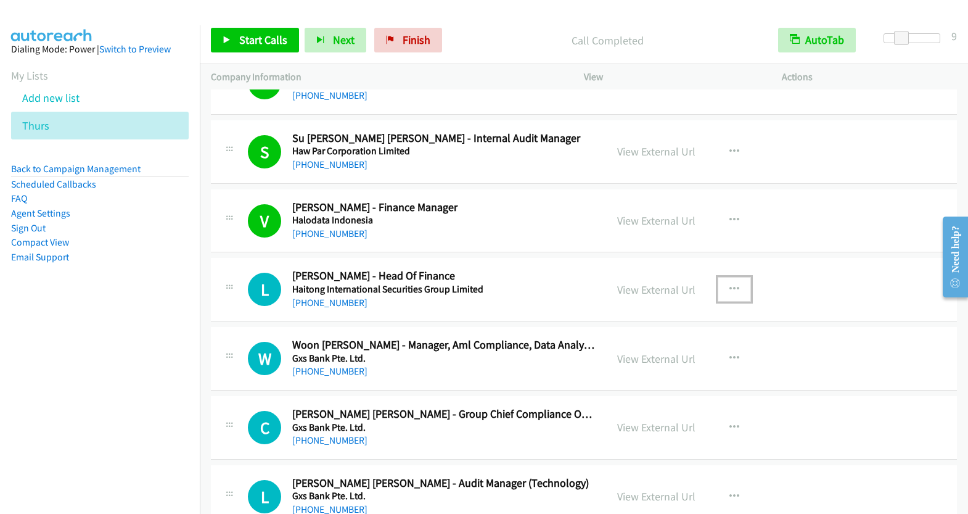
click at [718, 277] on button "button" at bounding box center [734, 289] width 33 height 25
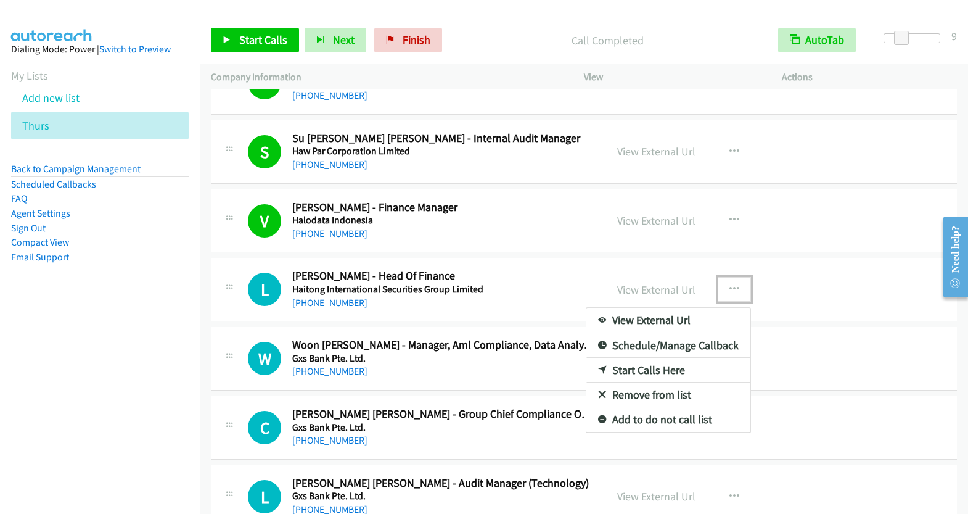
click at [667, 358] on link "Start Calls Here" at bounding box center [668, 370] width 164 height 25
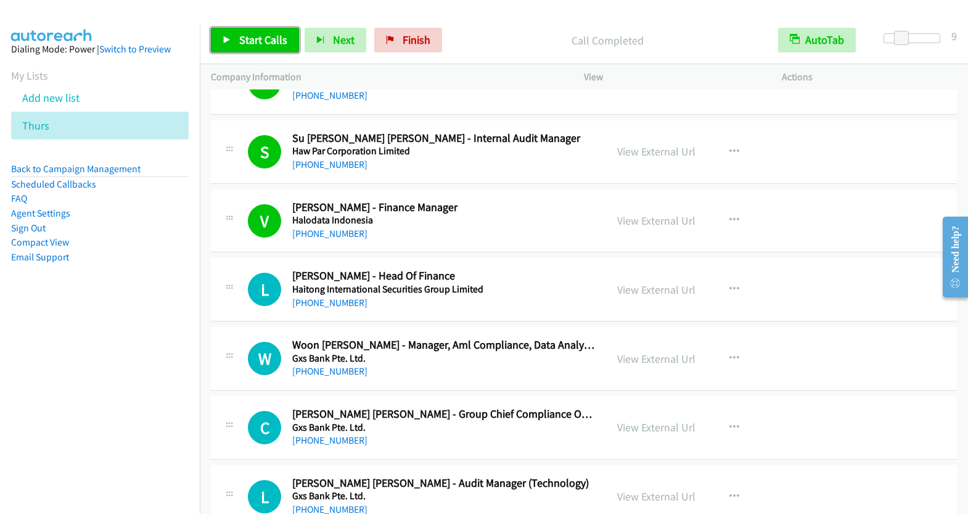
click at [271, 38] on span "Start Calls" at bounding box center [263, 40] width 48 height 14
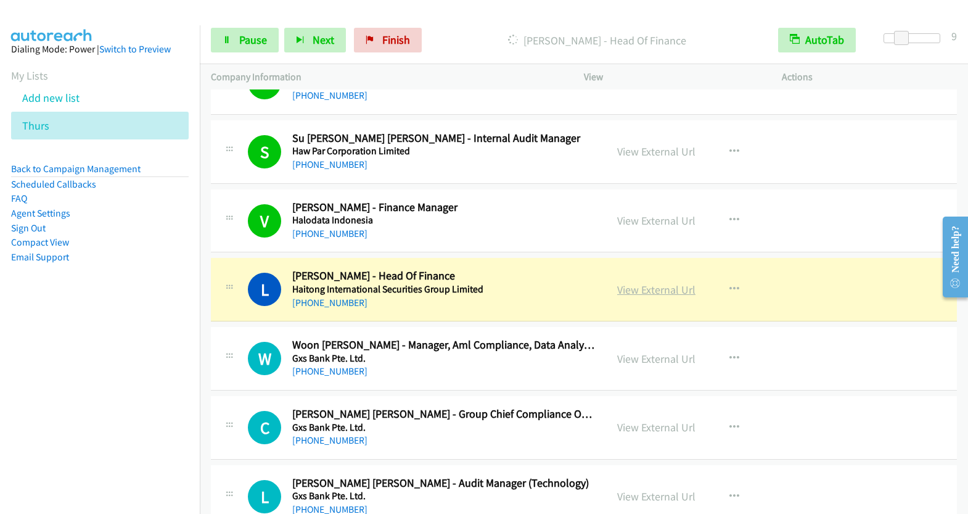
click at [667, 282] on link "View External Url" at bounding box center [656, 289] width 78 height 14
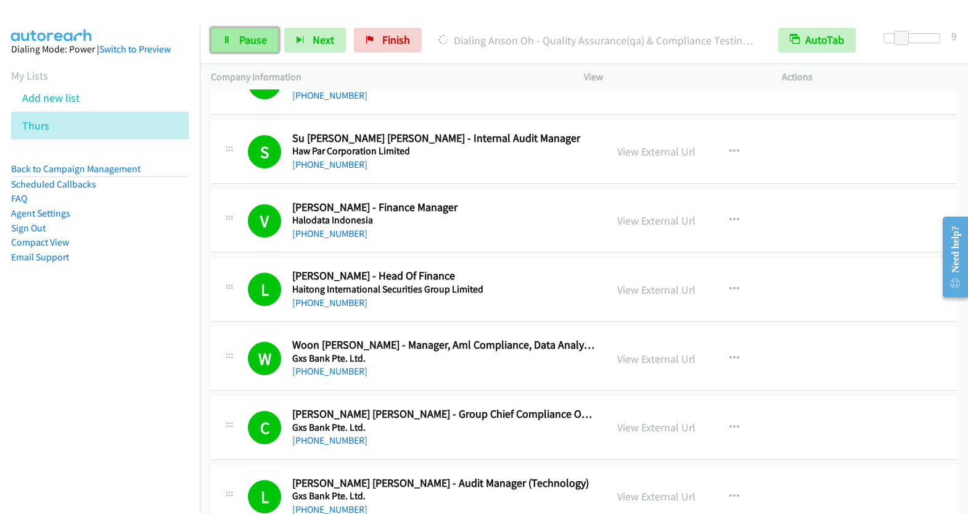
click at [261, 37] on span "Pause" at bounding box center [253, 40] width 28 height 14
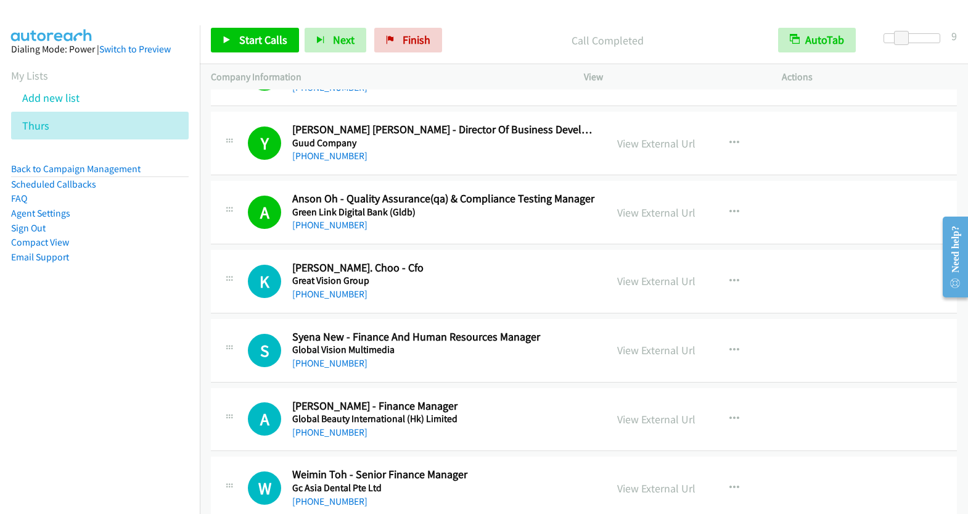
scroll to position [8613, 0]
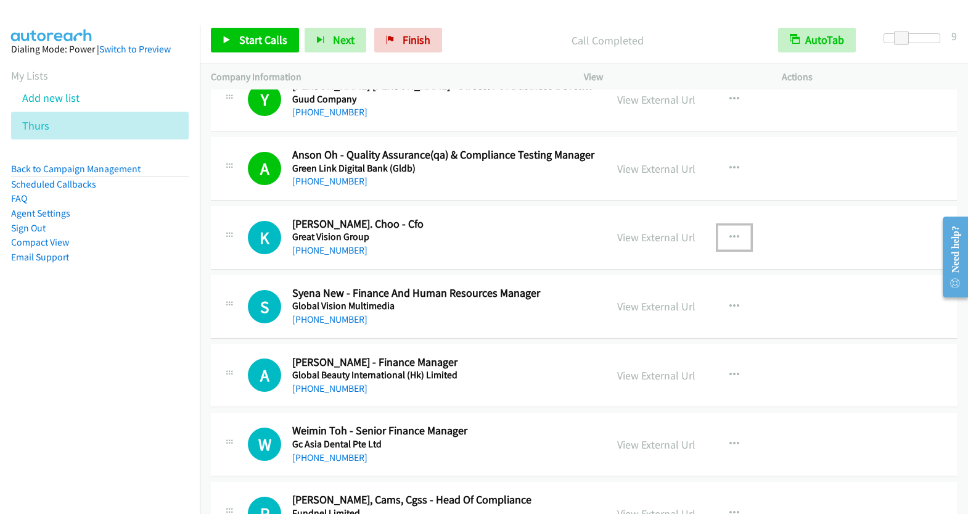
click at [729, 232] on icon "button" at bounding box center [734, 237] width 10 height 10
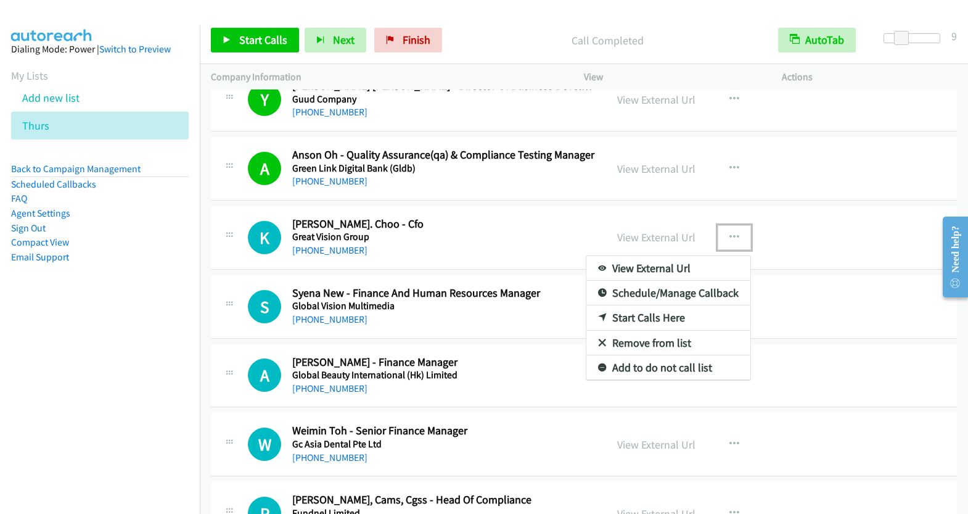
click at [656, 305] on link "Start Calls Here" at bounding box center [668, 317] width 164 height 25
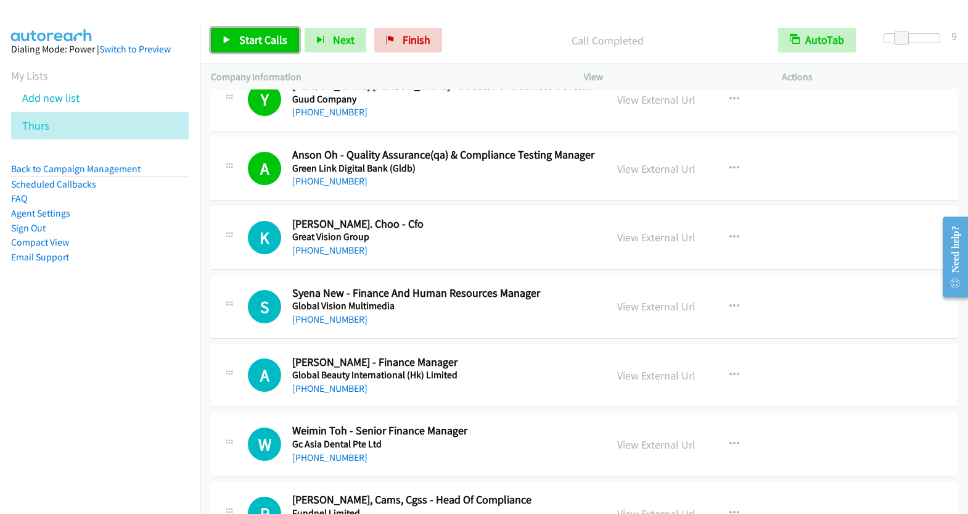
click at [283, 49] on link "Start Calls" at bounding box center [255, 40] width 88 height 25
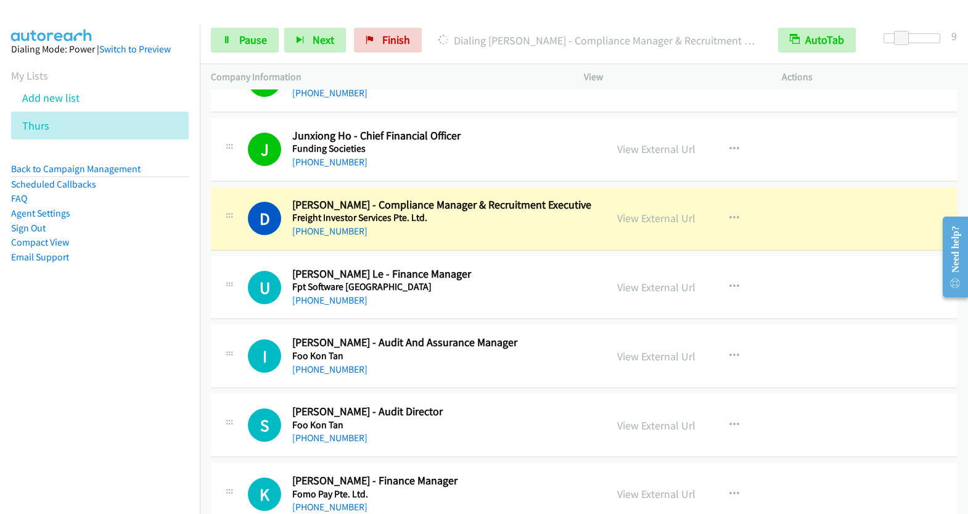
scroll to position [9048, 0]
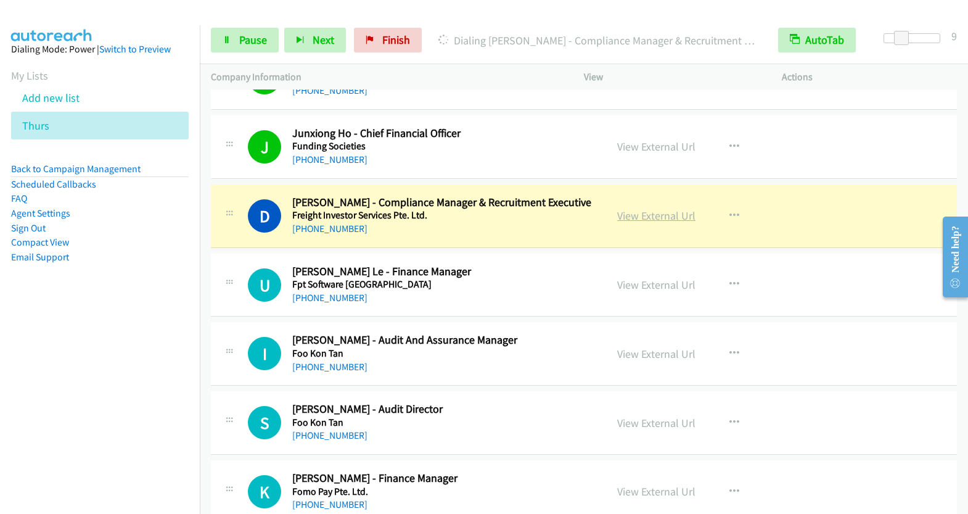
click at [670, 208] on link "View External Url" at bounding box center [656, 215] width 78 height 14
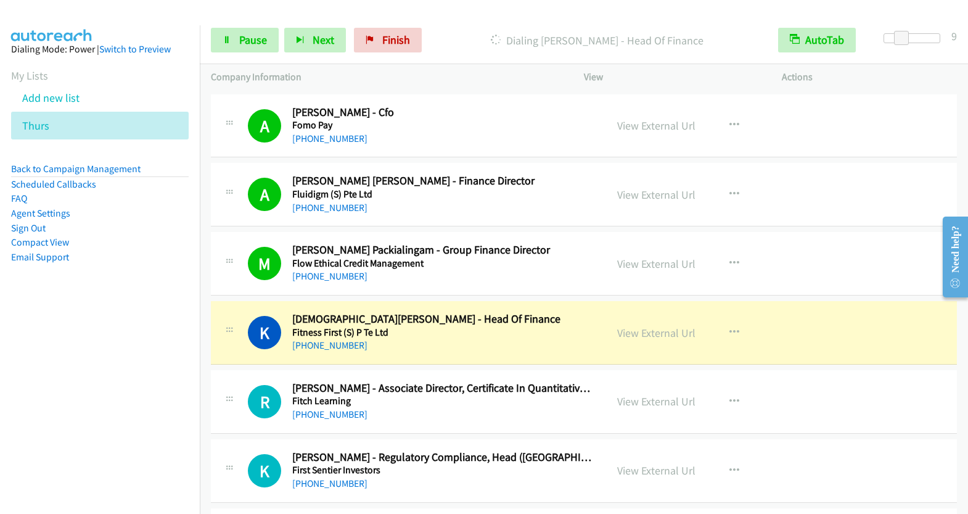
scroll to position [9590, 0]
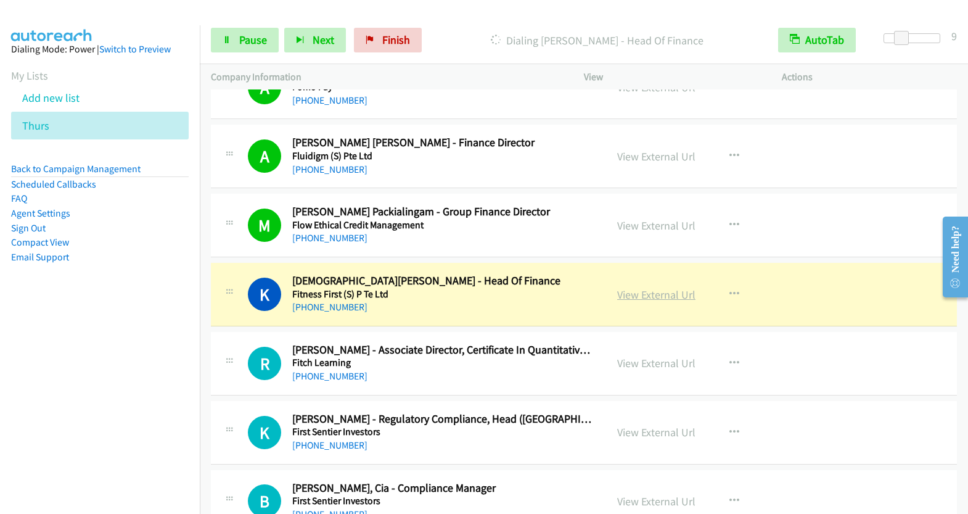
click at [654, 287] on link "View External Url" at bounding box center [656, 294] width 78 height 14
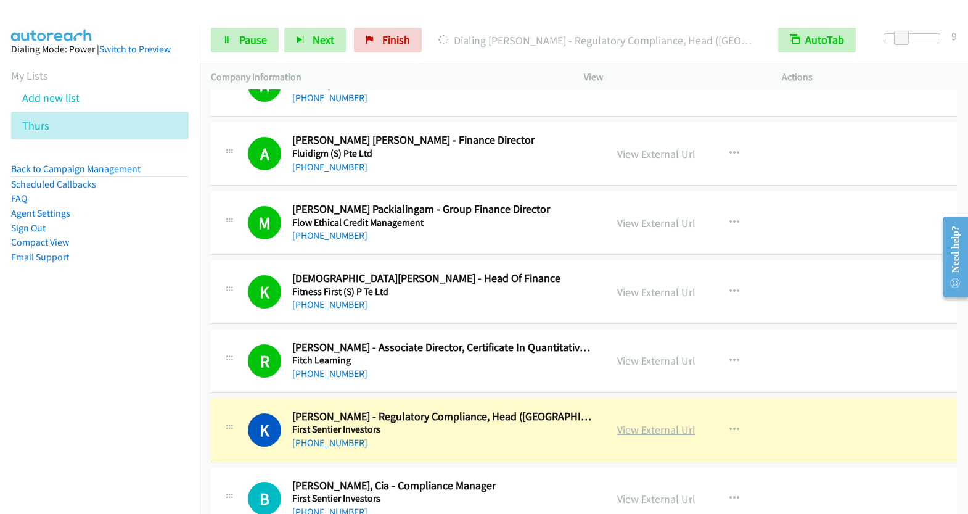
scroll to position [9592, 0]
click at [652, 422] on link "View External Url" at bounding box center [656, 429] width 78 height 14
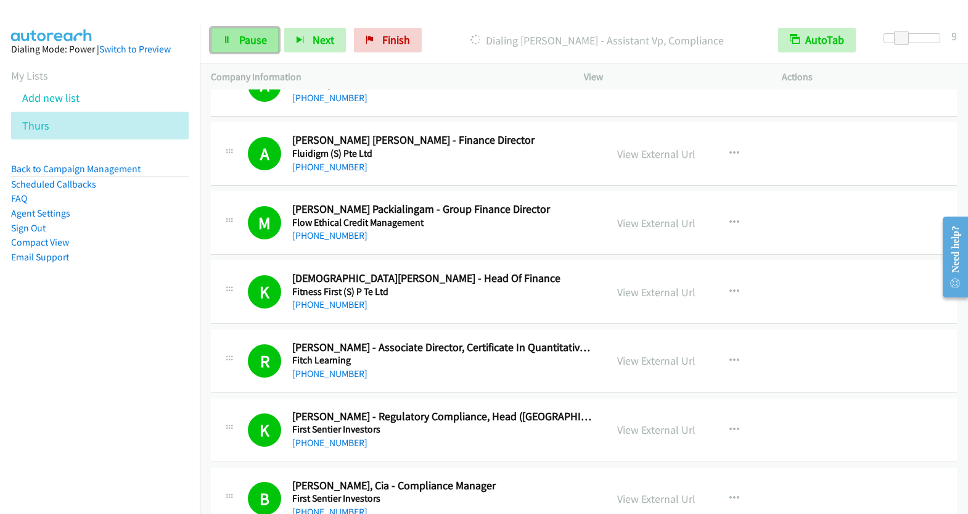
click at [239, 39] on span "Pause" at bounding box center [253, 40] width 28 height 14
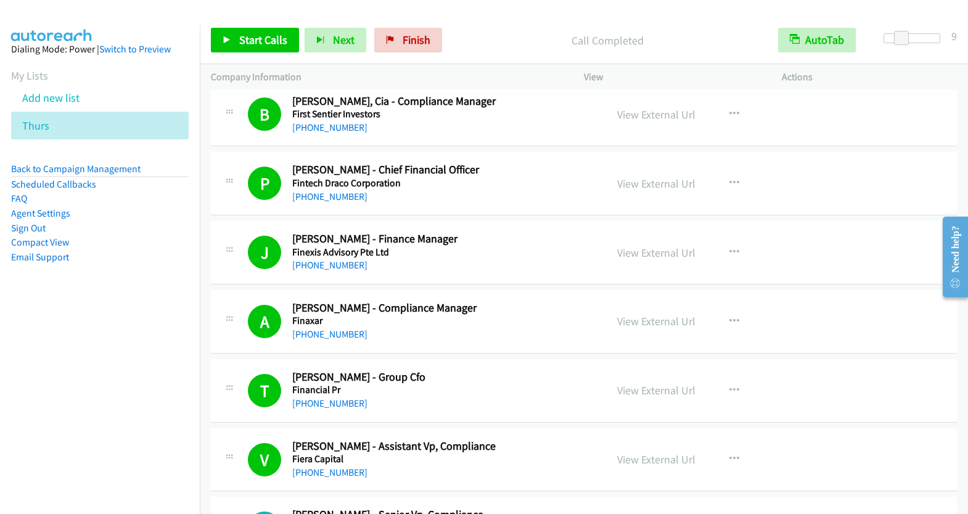
scroll to position [10291, 0]
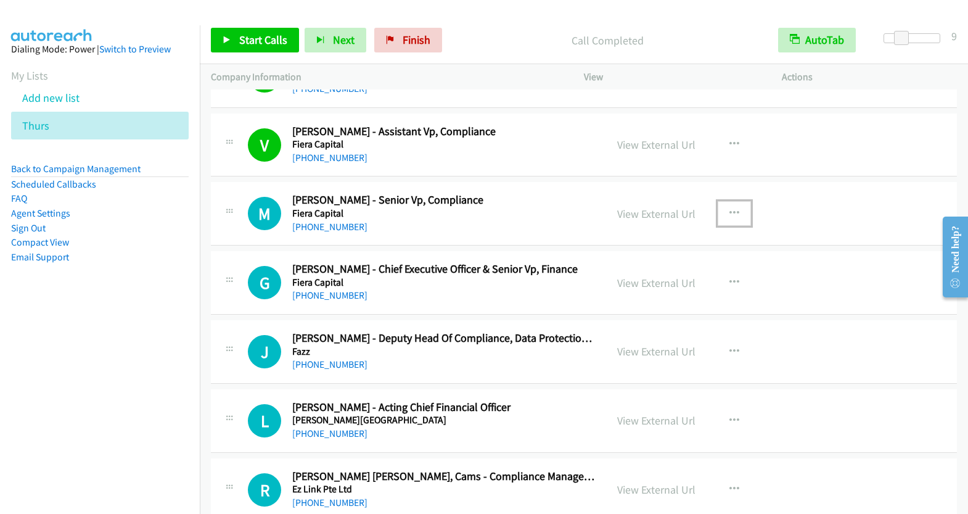
click at [744, 201] on button "button" at bounding box center [734, 213] width 33 height 25
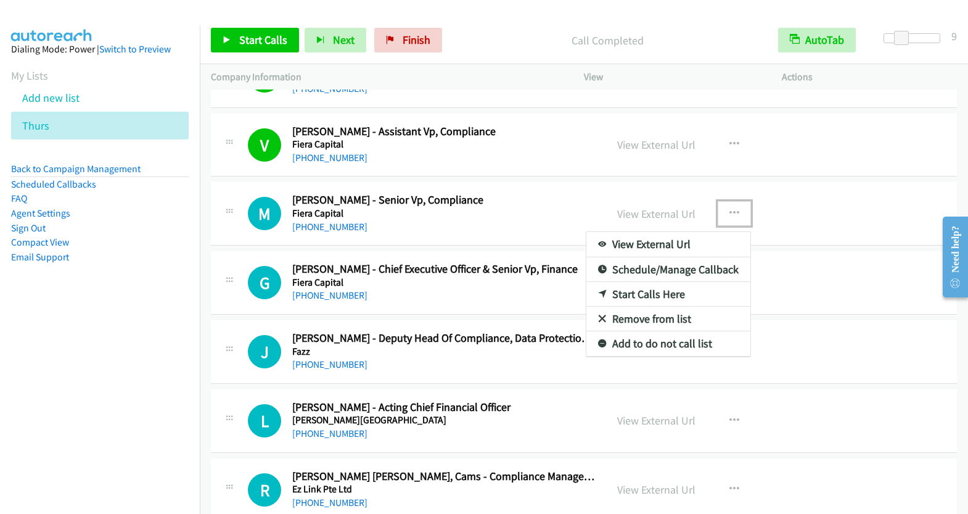
click at [679, 282] on link "Start Calls Here" at bounding box center [668, 294] width 164 height 25
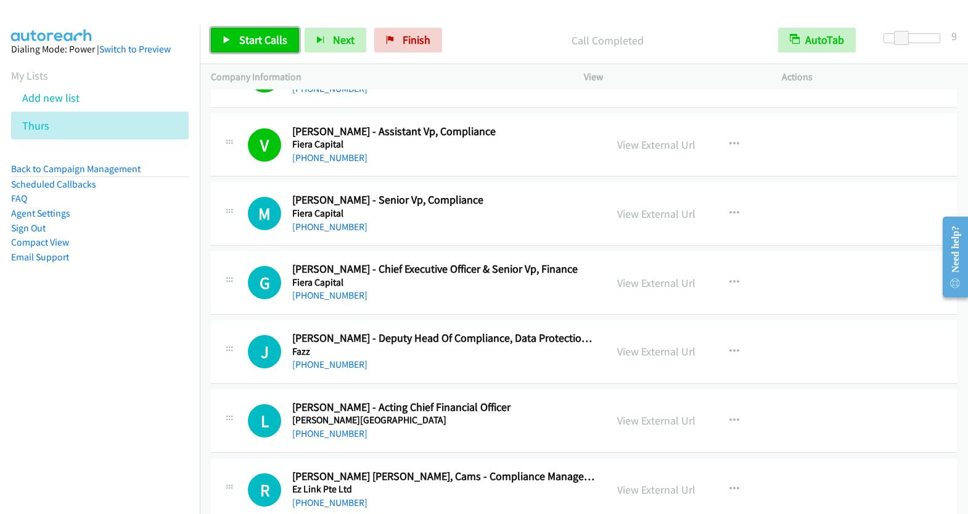
click at [269, 42] on span "Start Calls" at bounding box center [263, 40] width 48 height 14
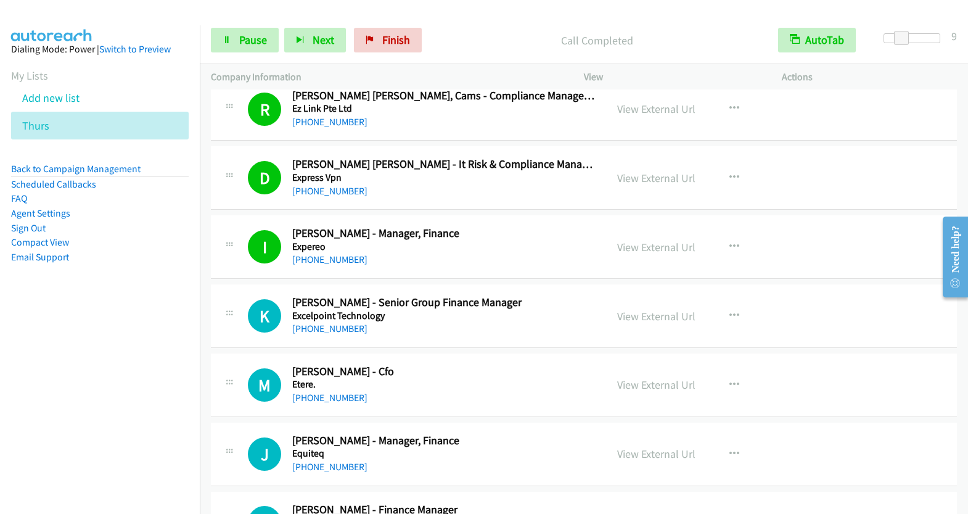
scroll to position [10678, 0]
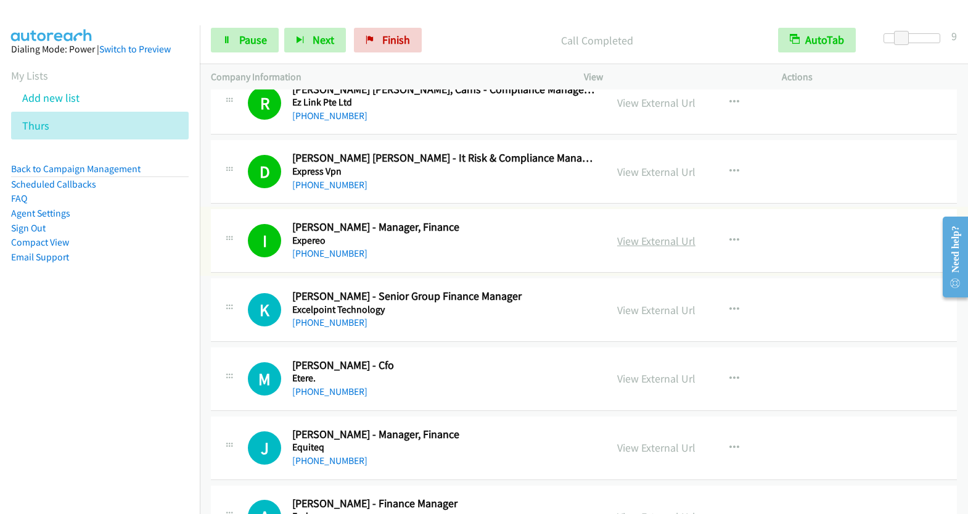
click at [658, 234] on link "View External Url" at bounding box center [656, 241] width 78 height 14
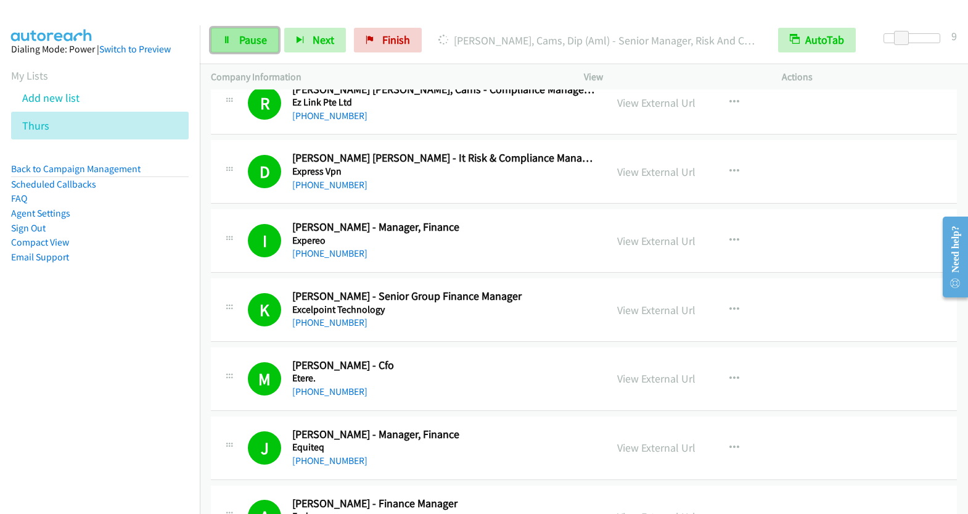
click at [235, 39] on link "Pause" at bounding box center [245, 40] width 68 height 25
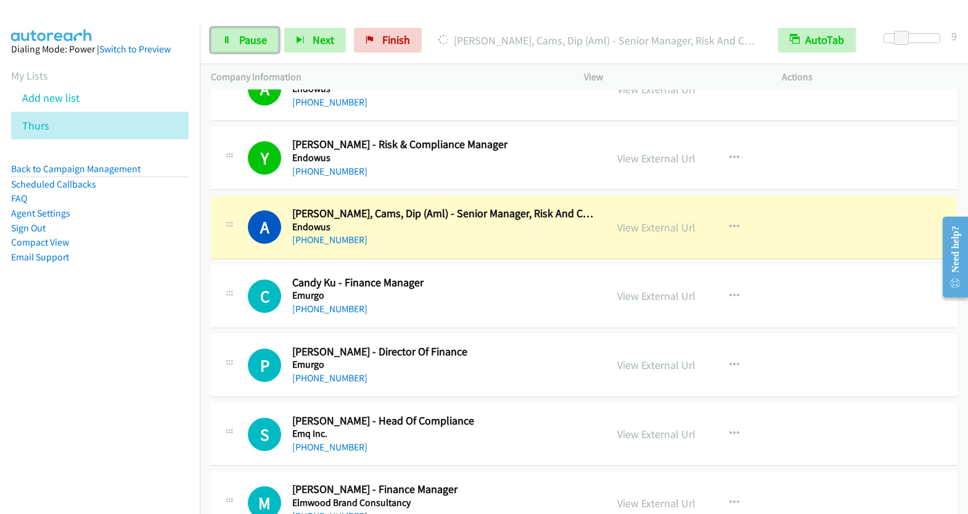
scroll to position [11107, 0]
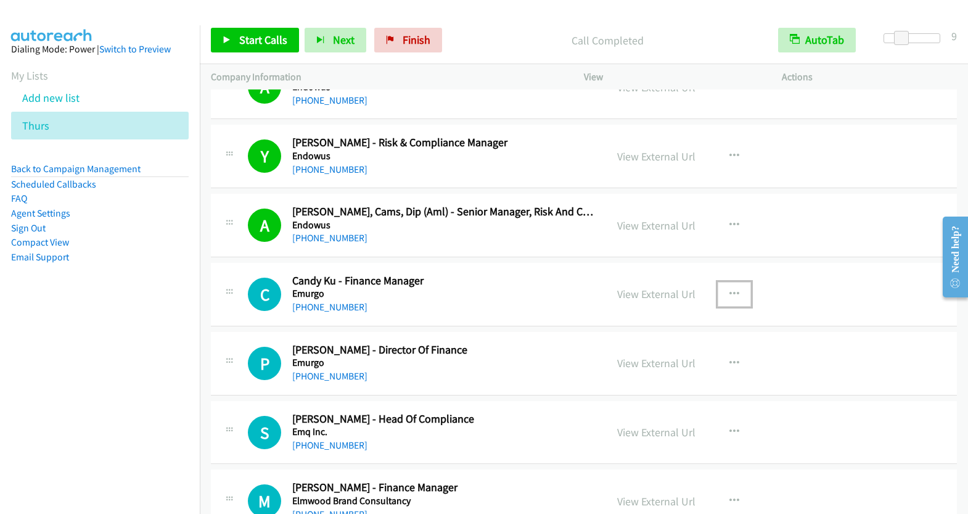
click at [731, 289] on icon "button" at bounding box center [734, 294] width 10 height 10
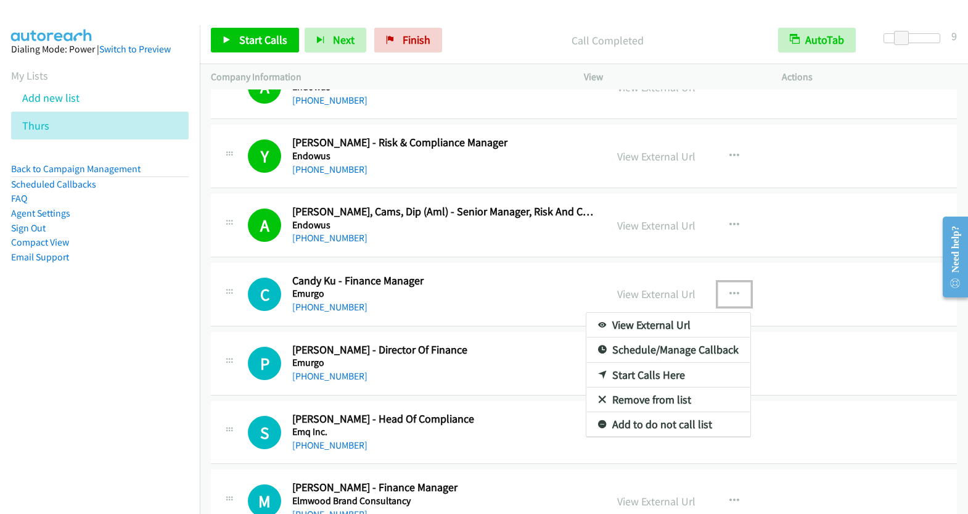
click at [665, 363] on link "Start Calls Here" at bounding box center [668, 375] width 164 height 25
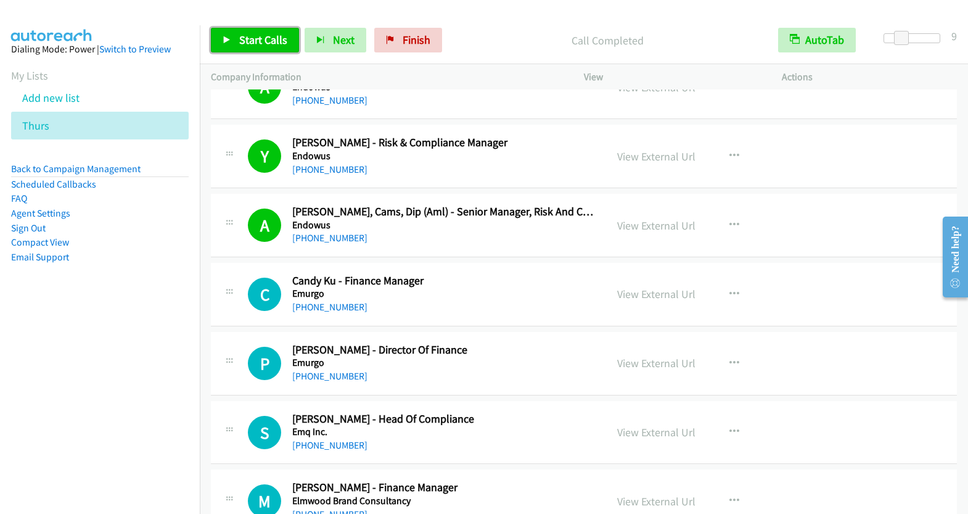
click at [252, 47] on link "Start Calls" at bounding box center [255, 40] width 88 height 25
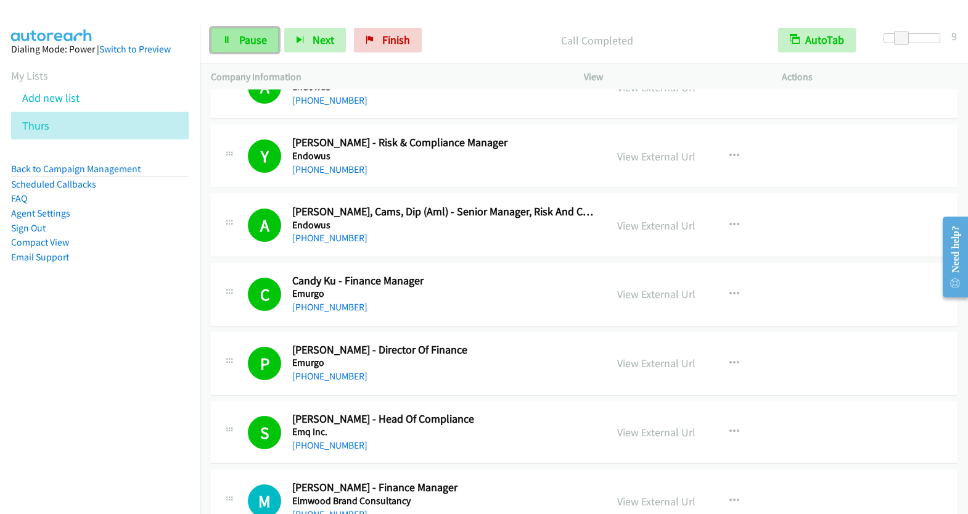
click at [253, 39] on span "Pause" at bounding box center [253, 40] width 28 height 14
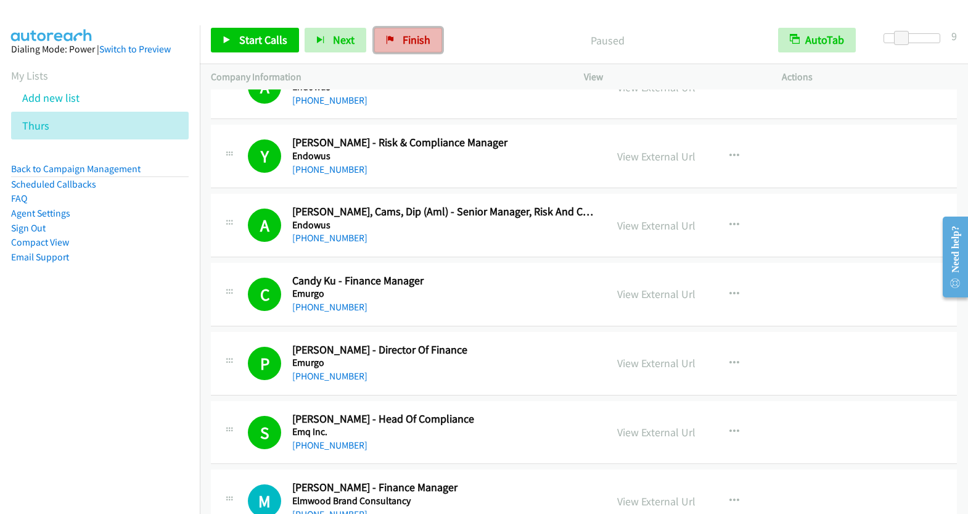
click at [403, 42] on span "Finish" at bounding box center [417, 40] width 28 height 14
